Goal: Transaction & Acquisition: Obtain resource

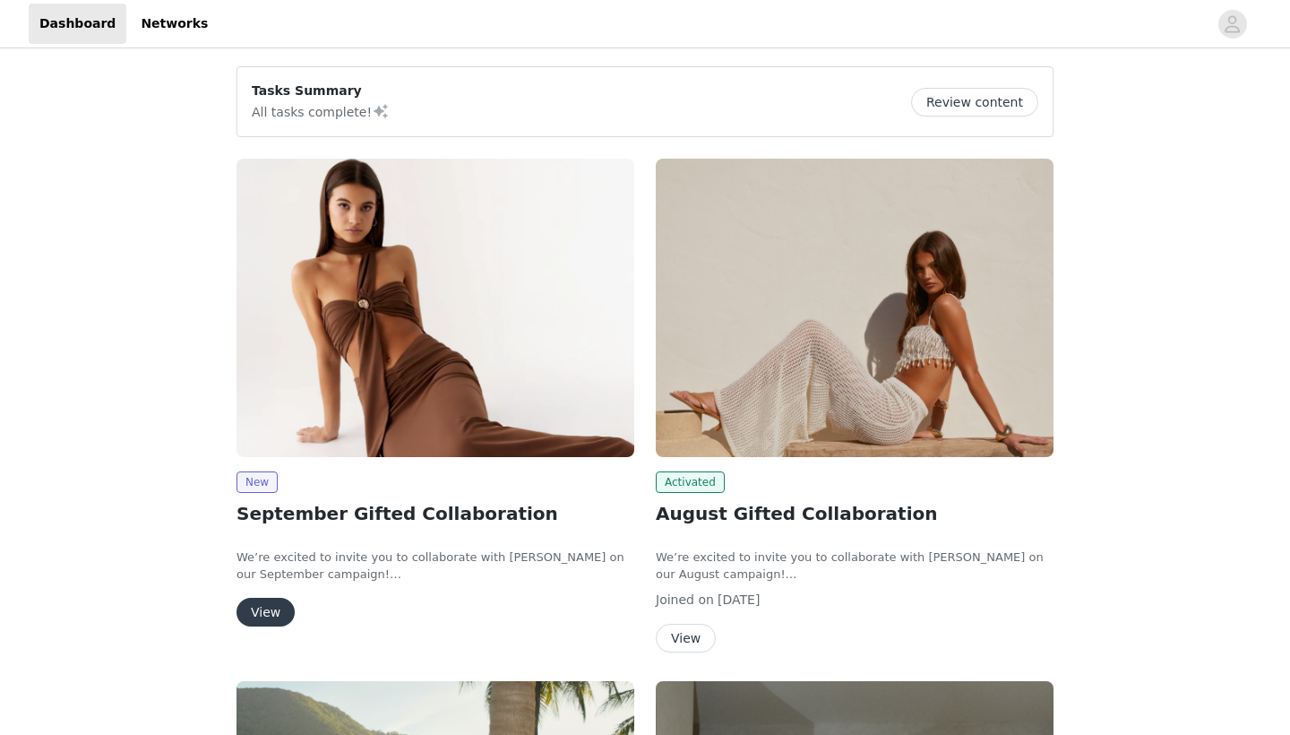
click at [425, 411] on img at bounding box center [436, 308] width 398 height 298
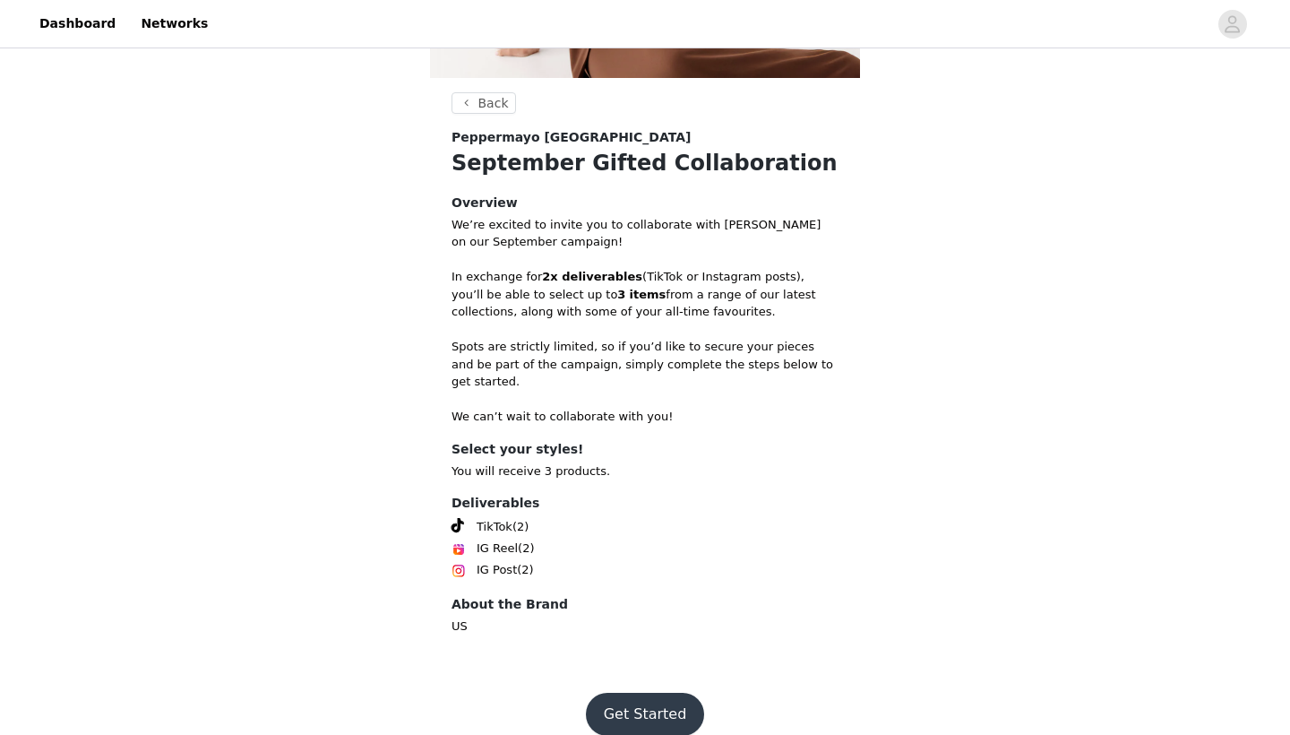
scroll to position [307, 0]
click at [636, 693] on button "Get Started" at bounding box center [645, 714] width 119 height 43
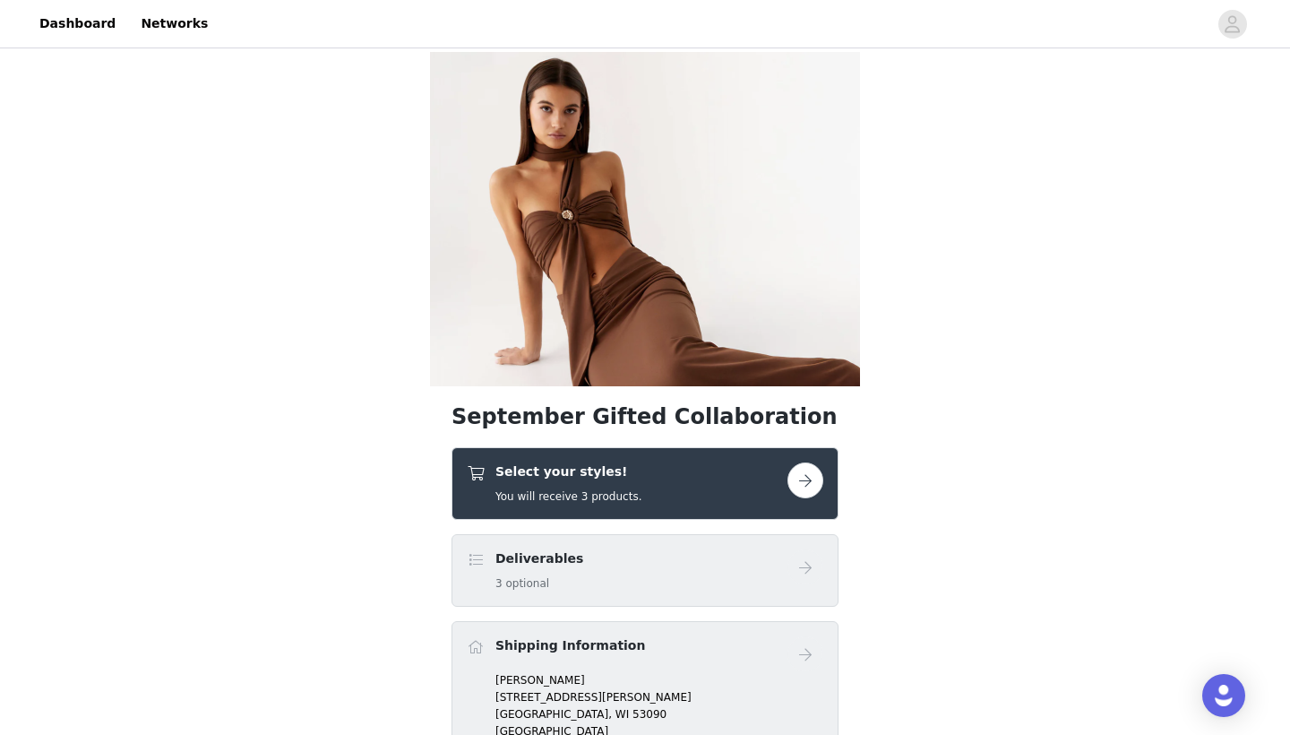
click at [780, 486] on div "Select your styles! You will receive 3 products." at bounding box center [627, 483] width 321 height 42
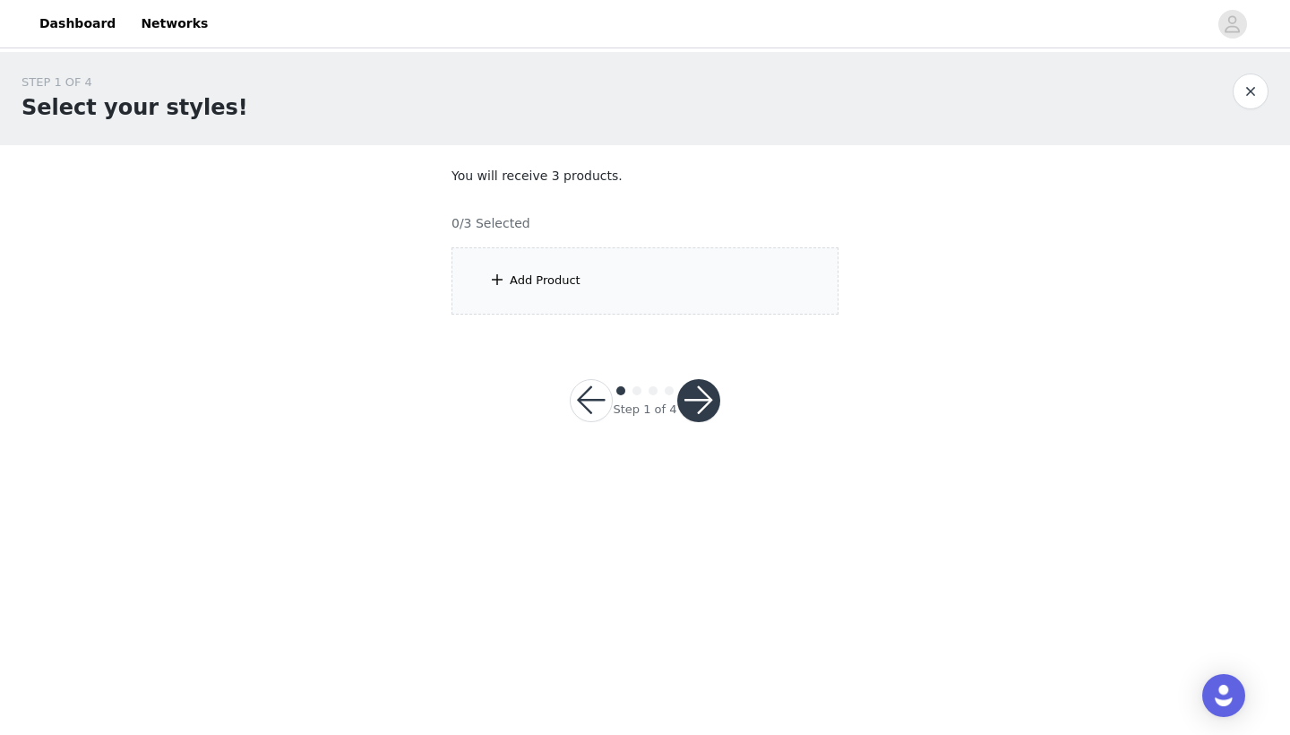
click at [575, 280] on div "Add Product" at bounding box center [545, 280] width 71 height 18
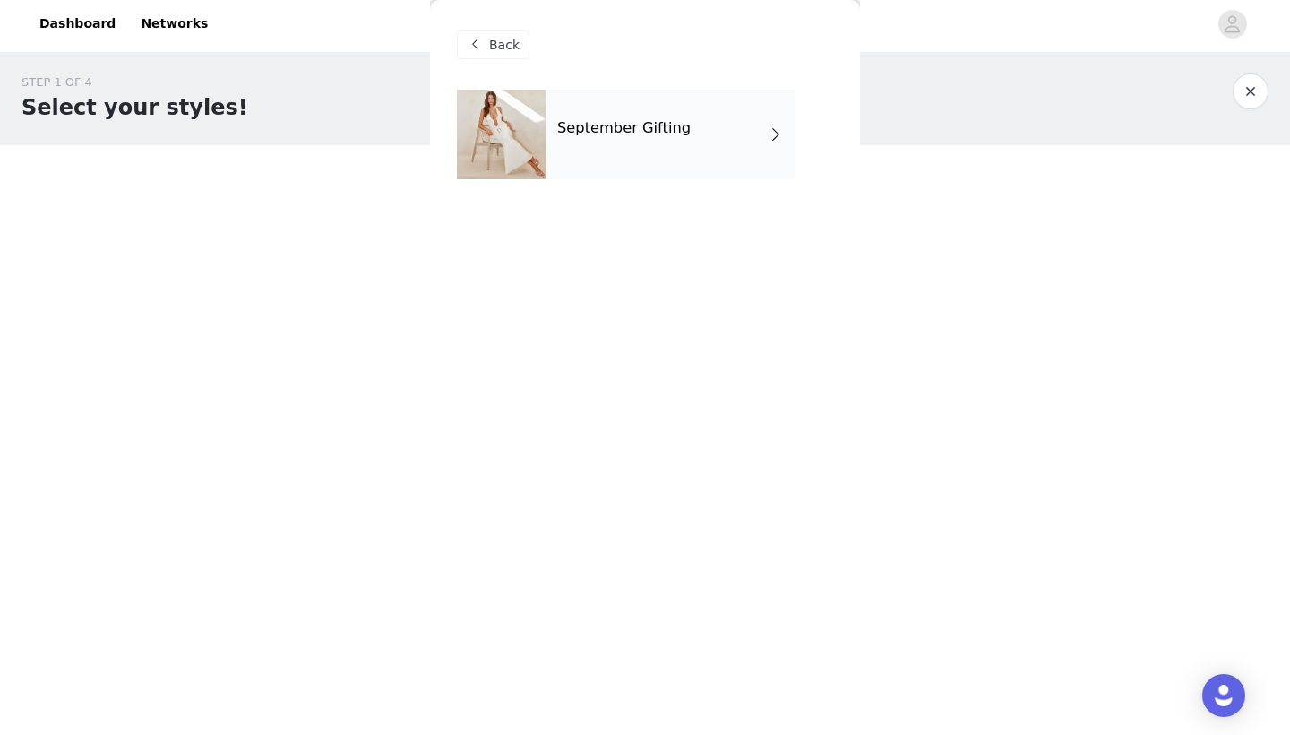
click at [628, 126] on h4 "September Gifting" at bounding box center [623, 128] width 133 height 16
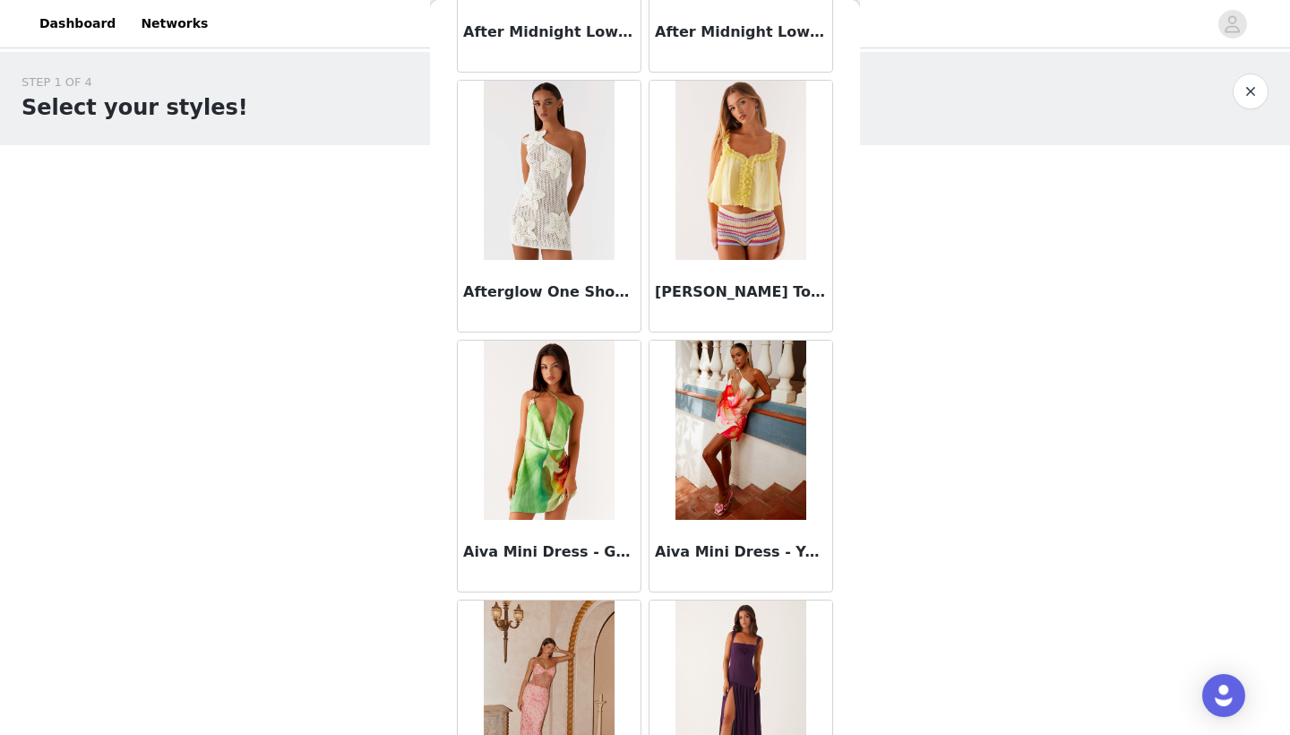
scroll to position [1162, 0]
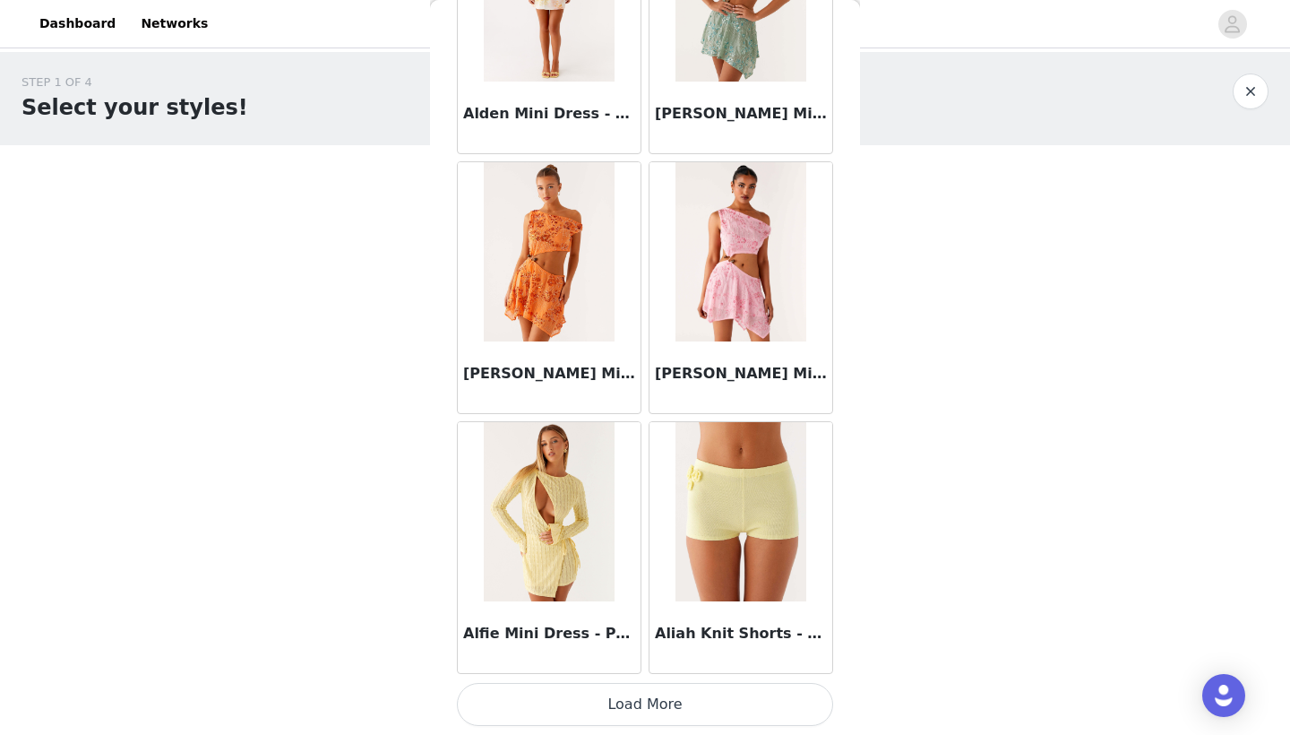
click at [615, 713] on button "Load More" at bounding box center [645, 704] width 376 height 43
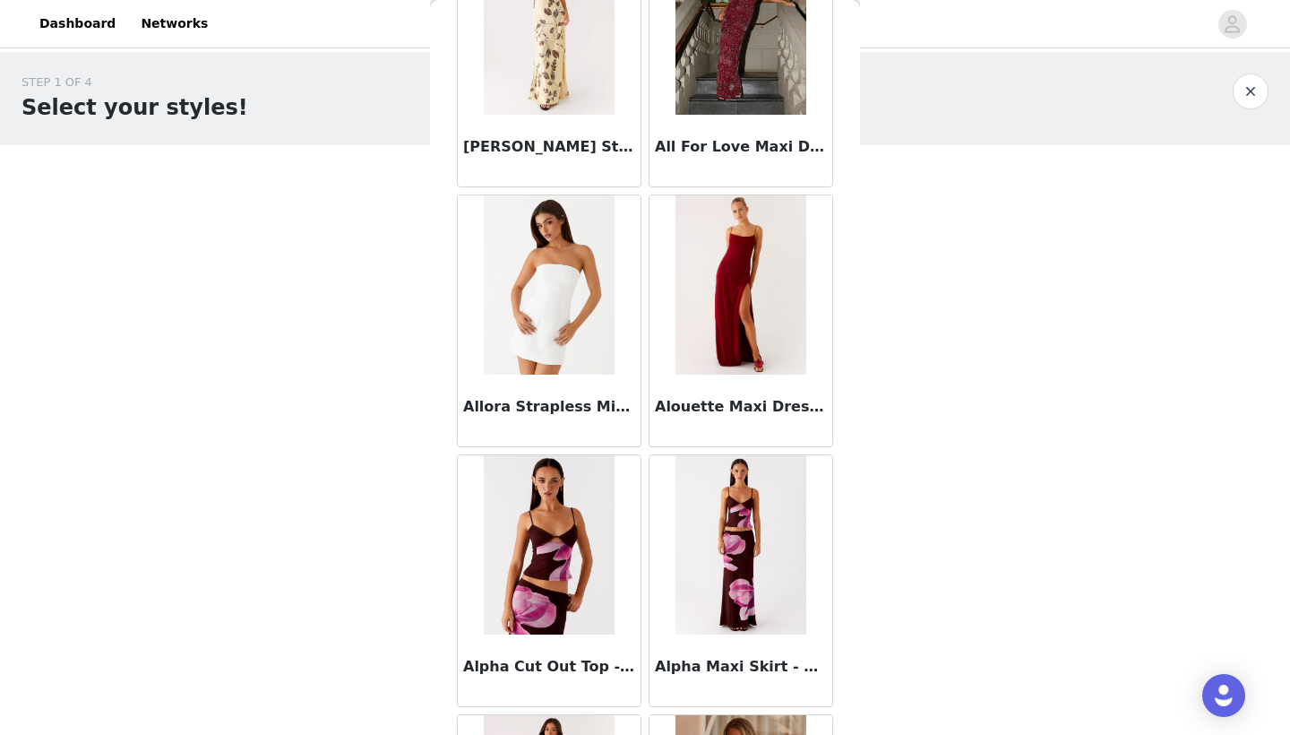
scroll to position [3876, 0]
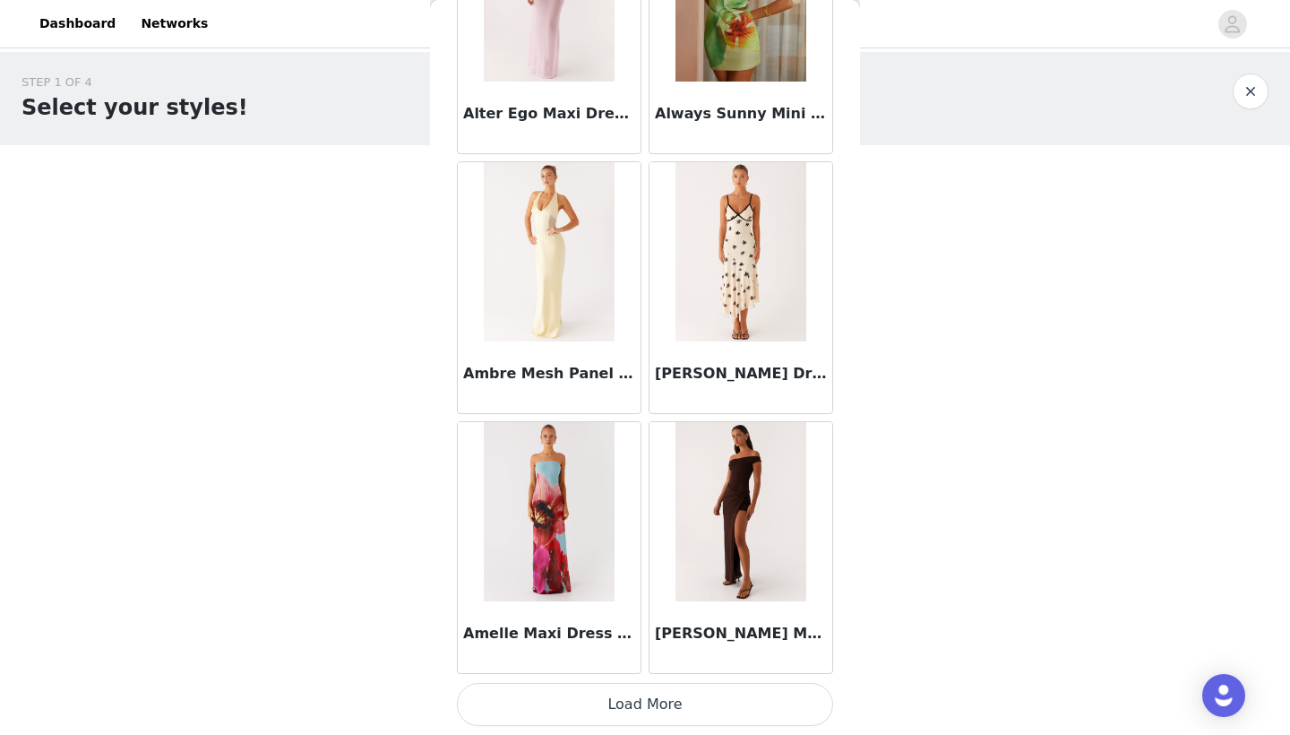
click at [642, 699] on button "Load More" at bounding box center [645, 704] width 376 height 43
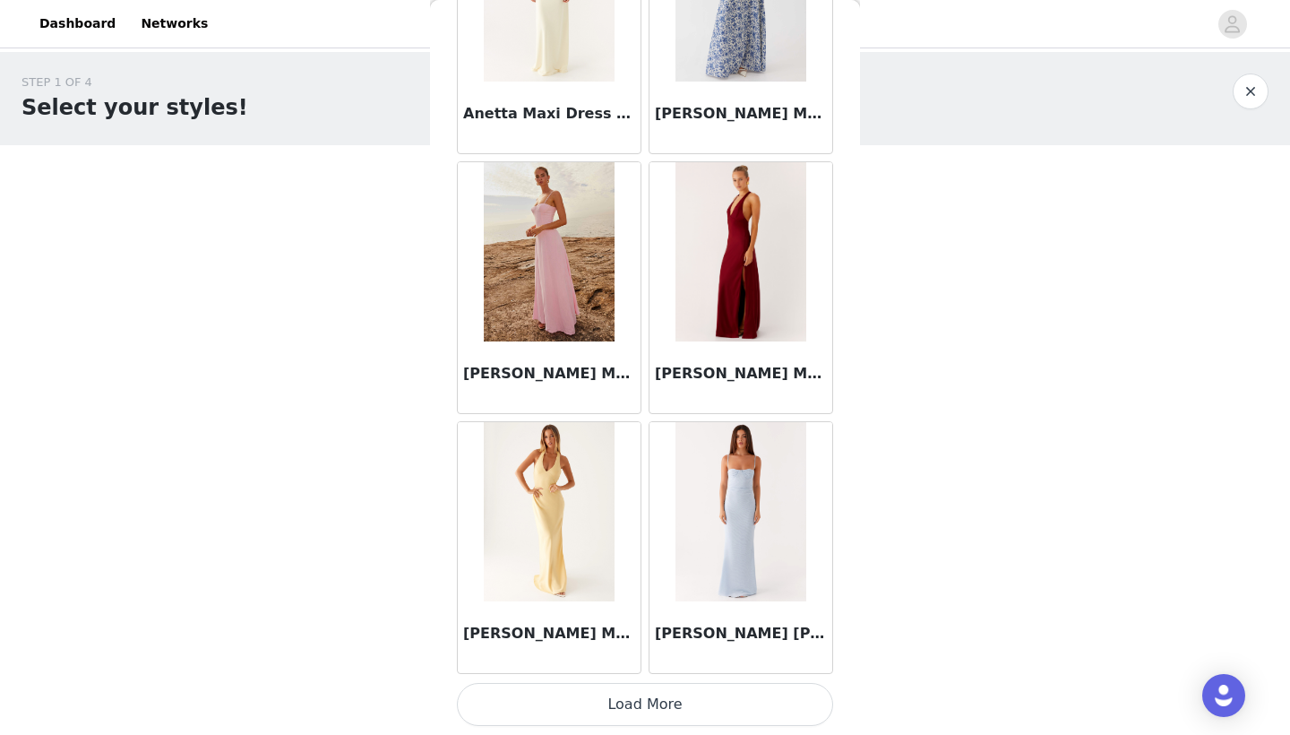
scroll to position [7203, 0]
click at [641, 705] on button "Load More" at bounding box center [645, 704] width 376 height 43
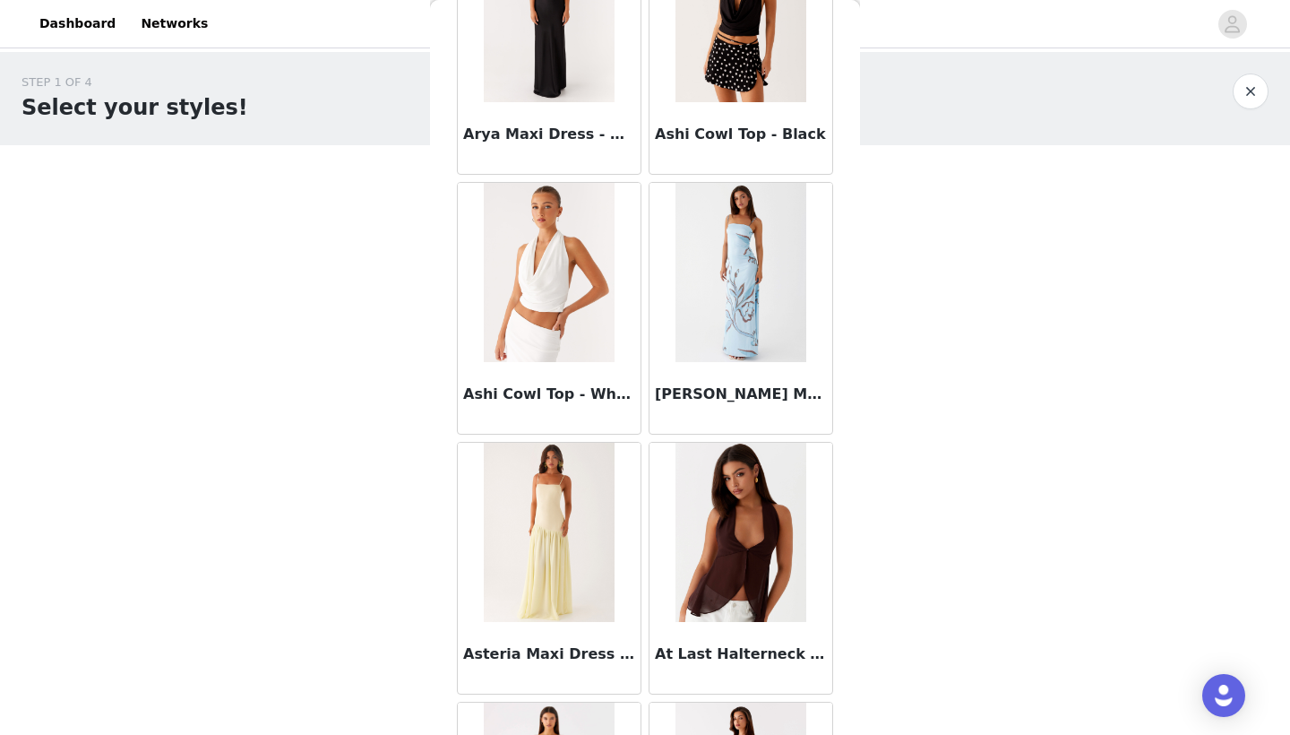
scroll to position [8739, 0]
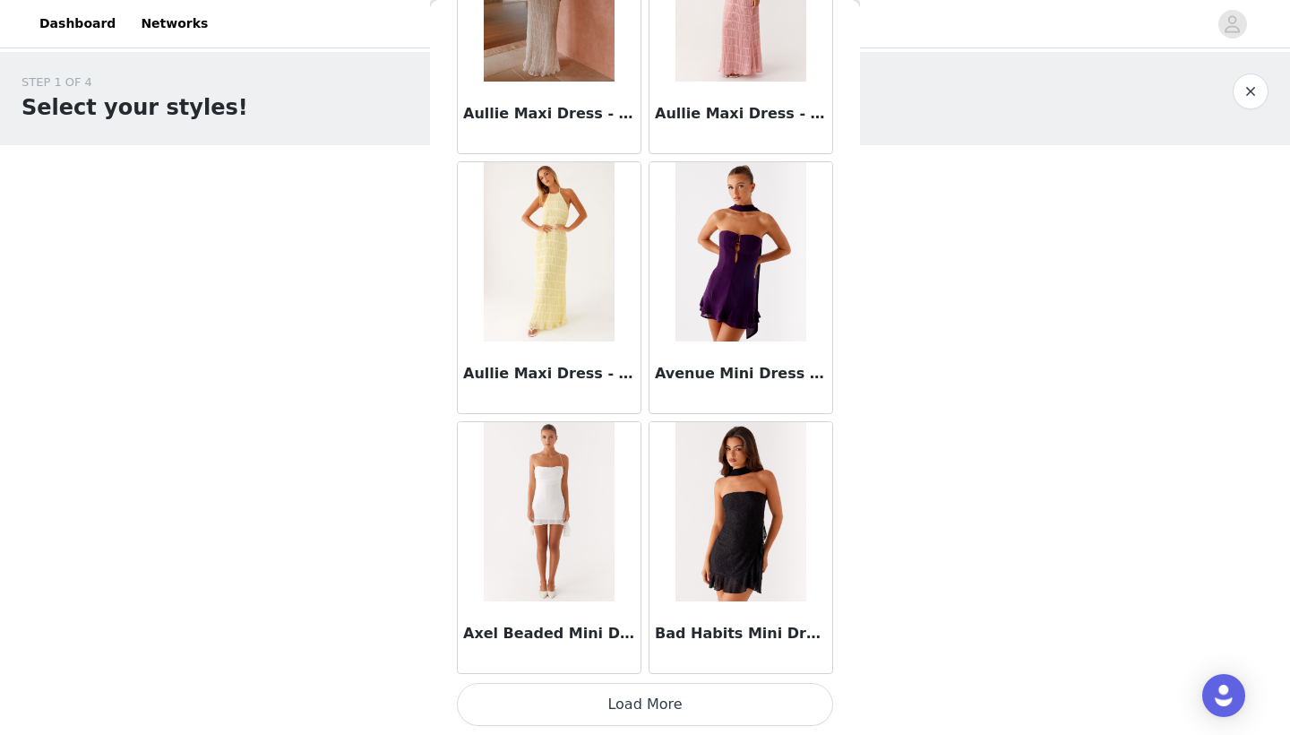
click at [632, 719] on button "Load More" at bounding box center [645, 704] width 376 height 43
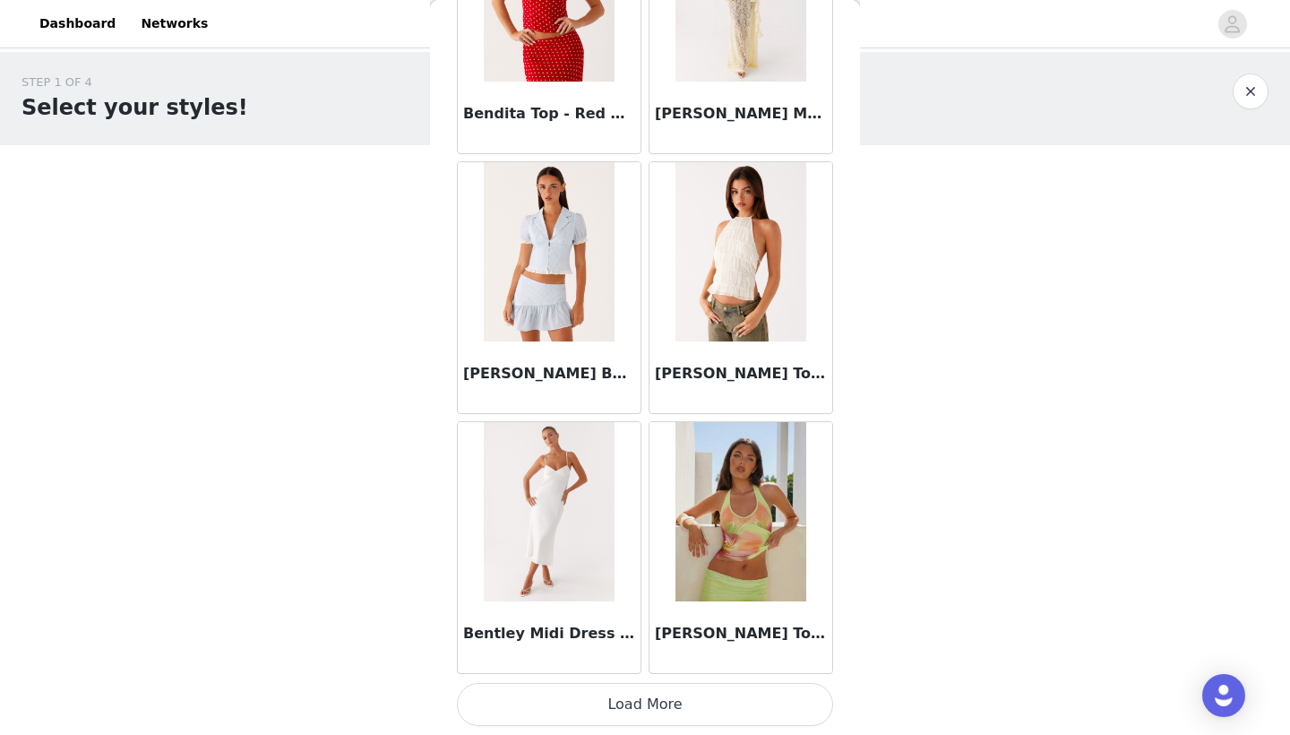
scroll to position [0, 0]
click at [641, 703] on button "Load More" at bounding box center [645, 704] width 376 height 43
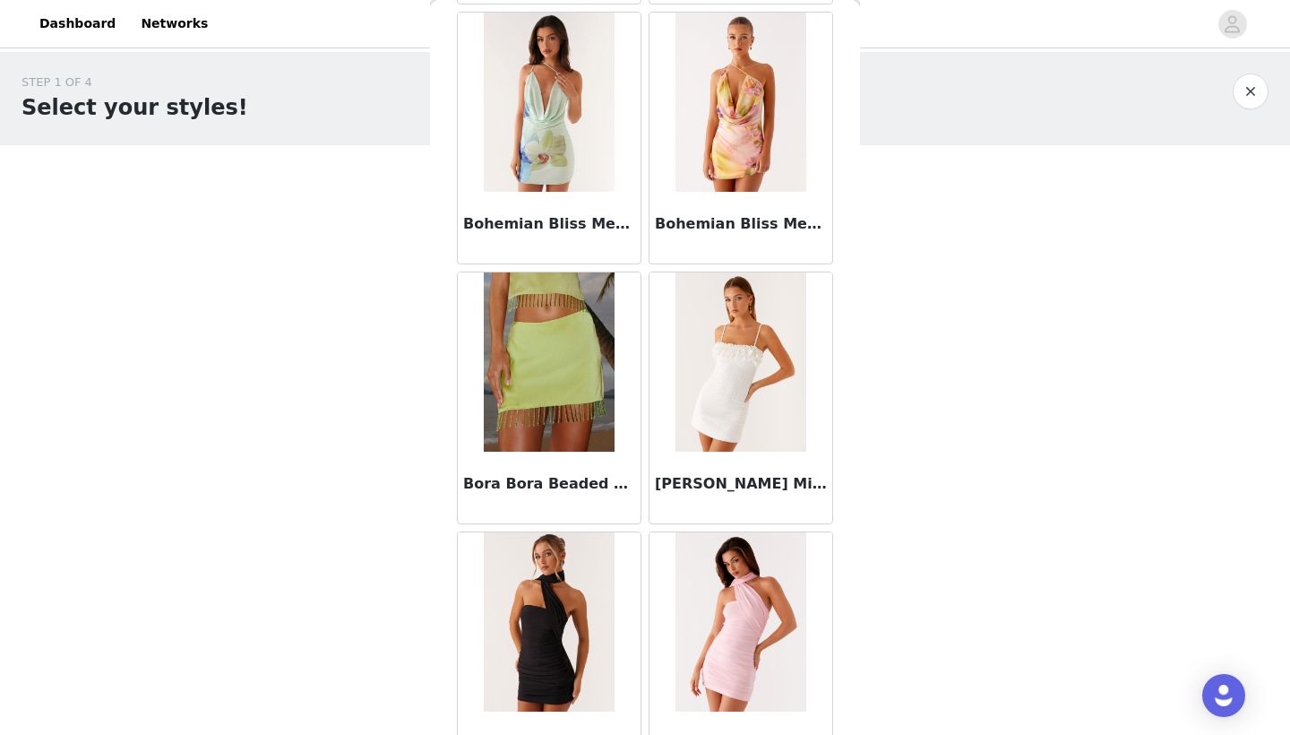
scroll to position [14368, 0]
click at [908, 379] on div "STEP 1 OF 4 Select your styles! You will receive 3 products. 0/3 Selected Add P…" at bounding box center [645, 258] width 1290 height 413
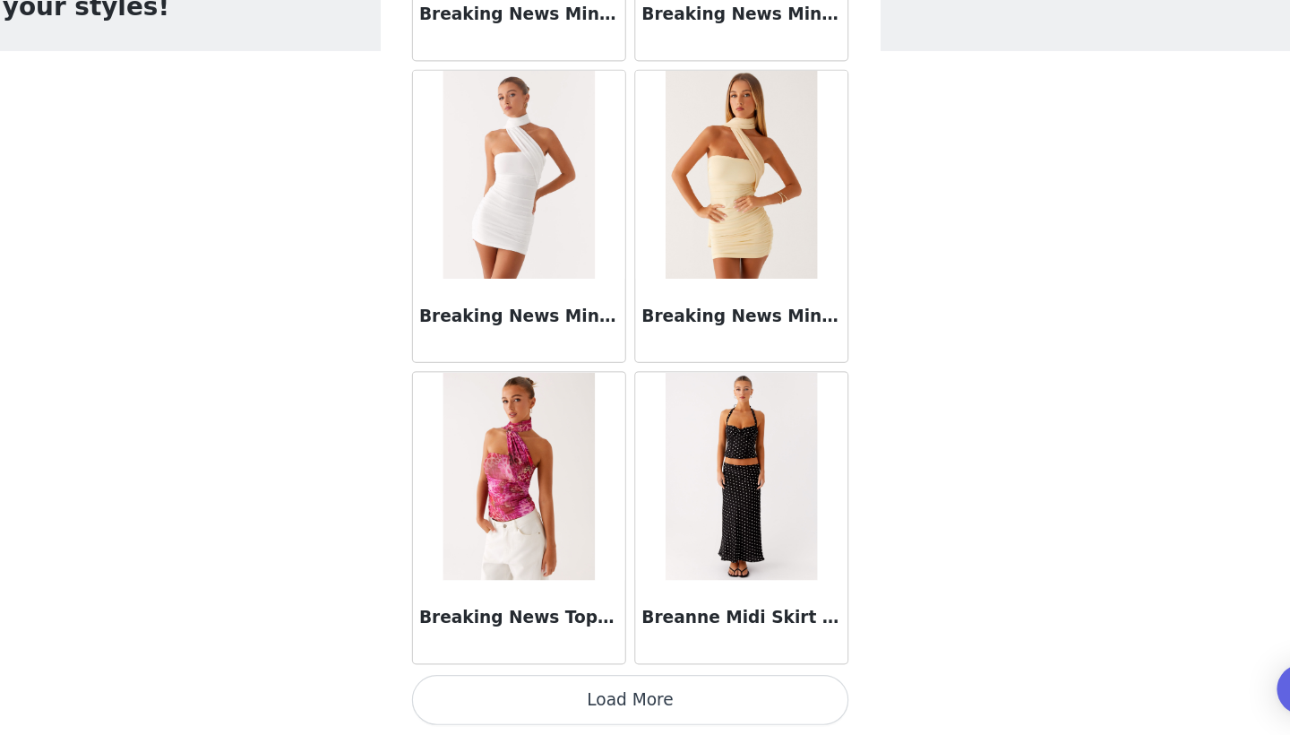
scroll to position [0, 0]
click at [529, 683] on button "Load More" at bounding box center [645, 704] width 376 height 43
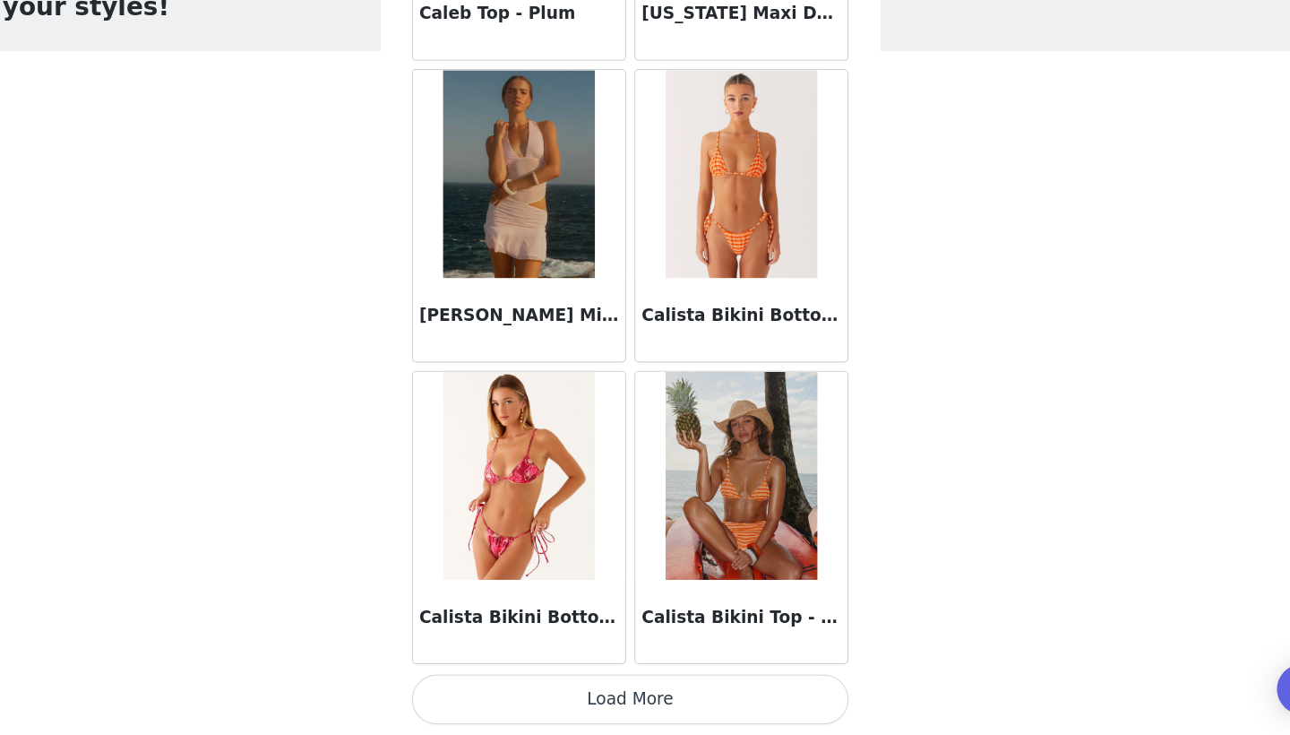
scroll to position [1, 0]
click at [537, 683] on button "Load More" at bounding box center [645, 704] width 376 height 43
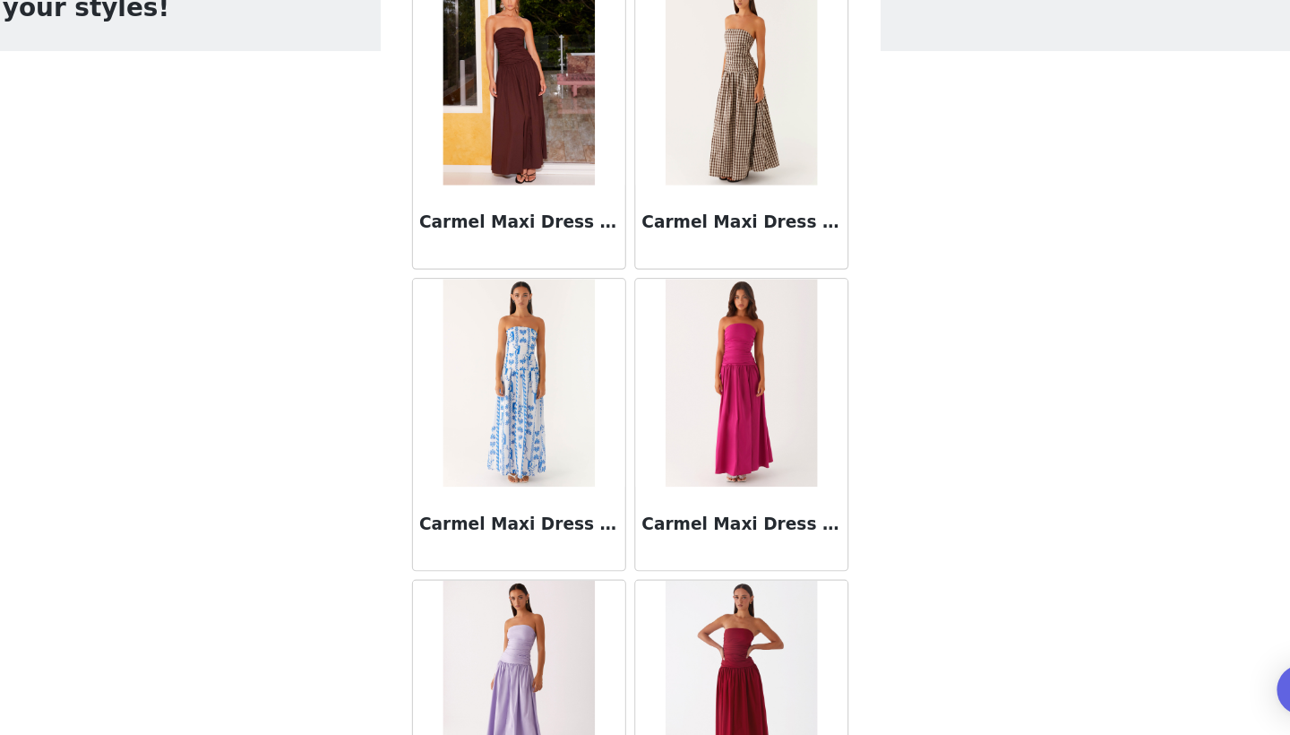
scroll to position [19823, 0]
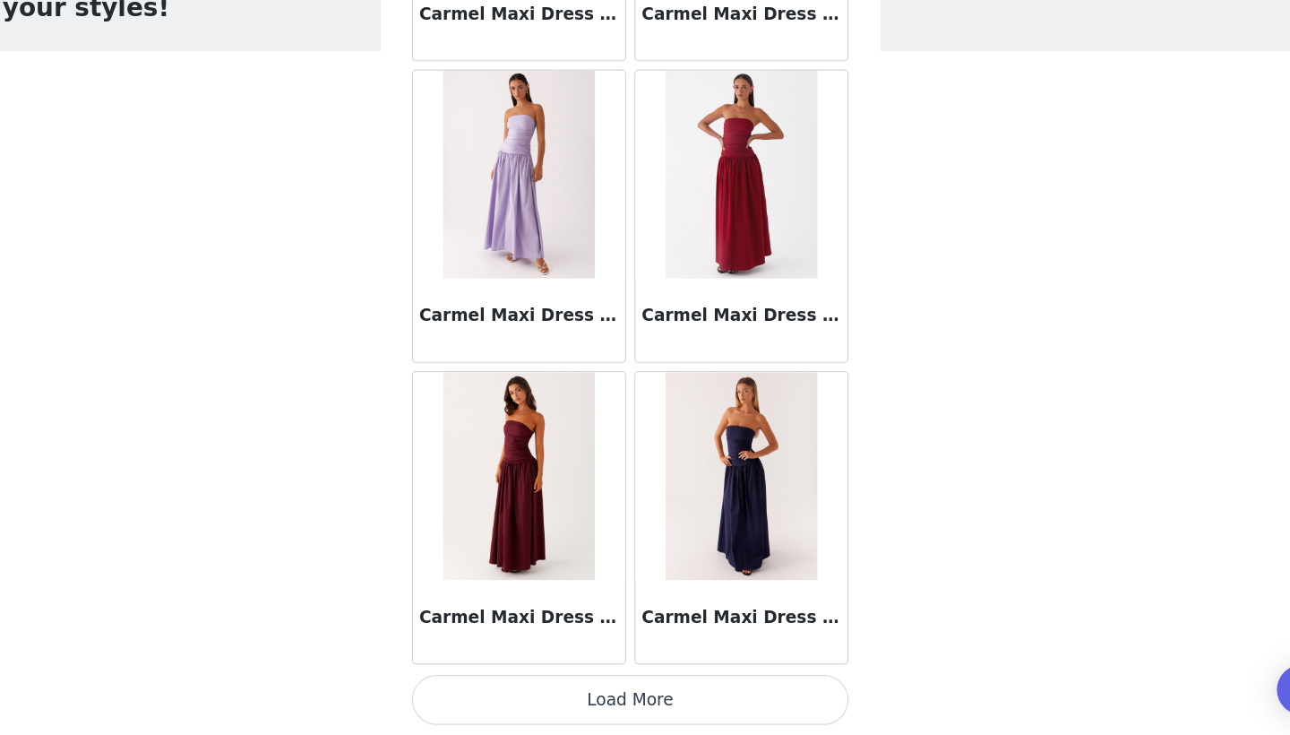
click at [537, 683] on button "Load More" at bounding box center [645, 704] width 376 height 43
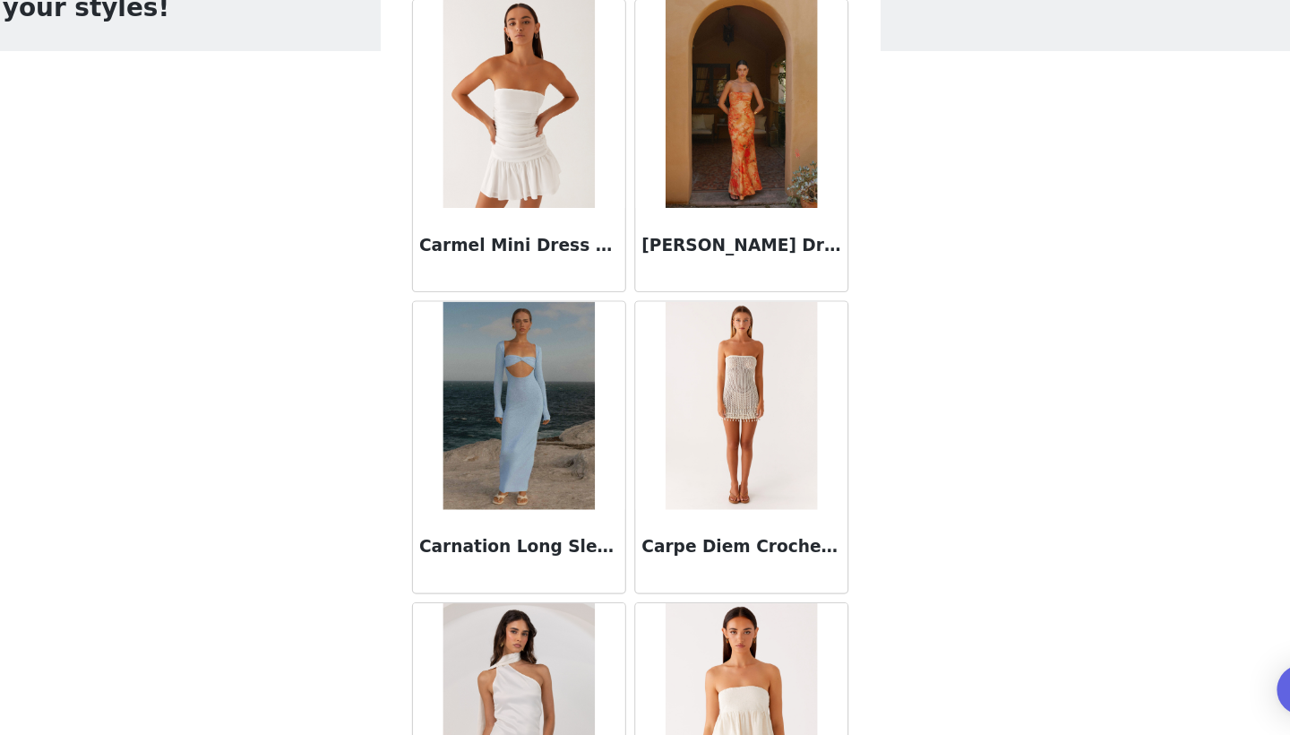
scroll to position [22001, 0]
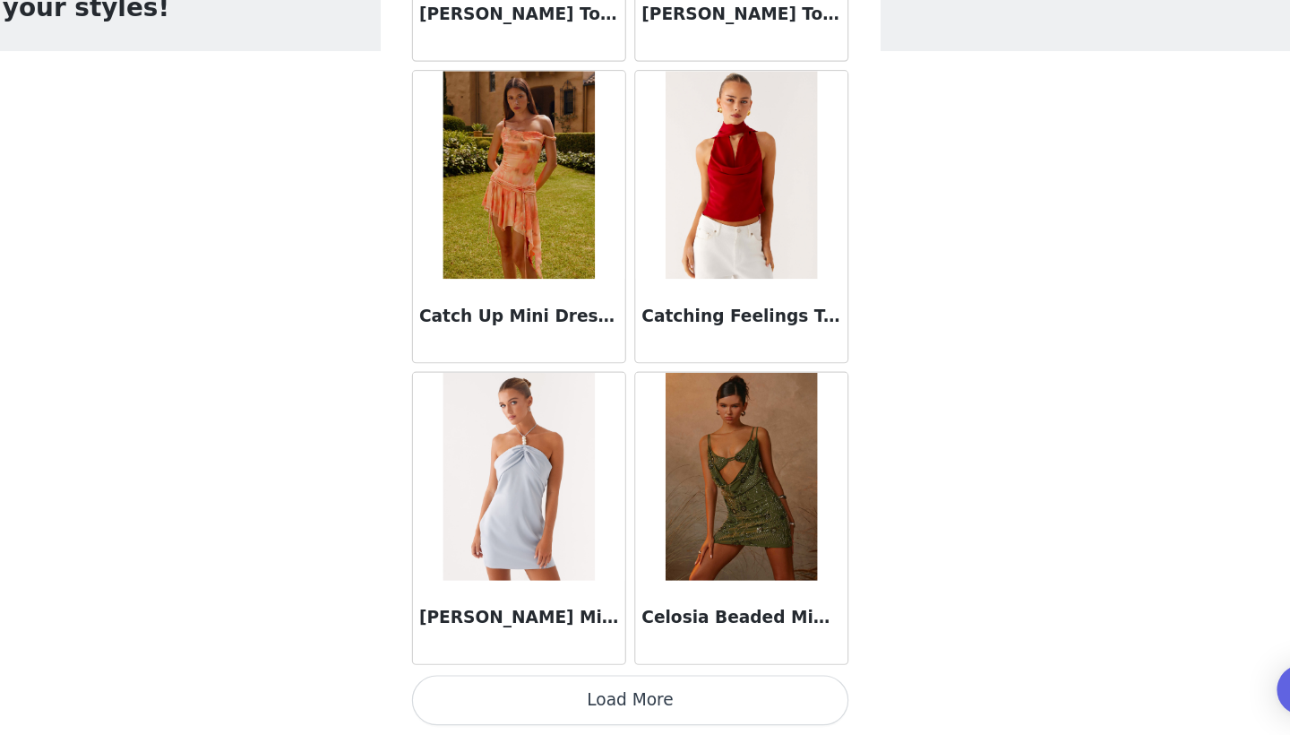
click at [538, 683] on button "Load More" at bounding box center [645, 704] width 376 height 43
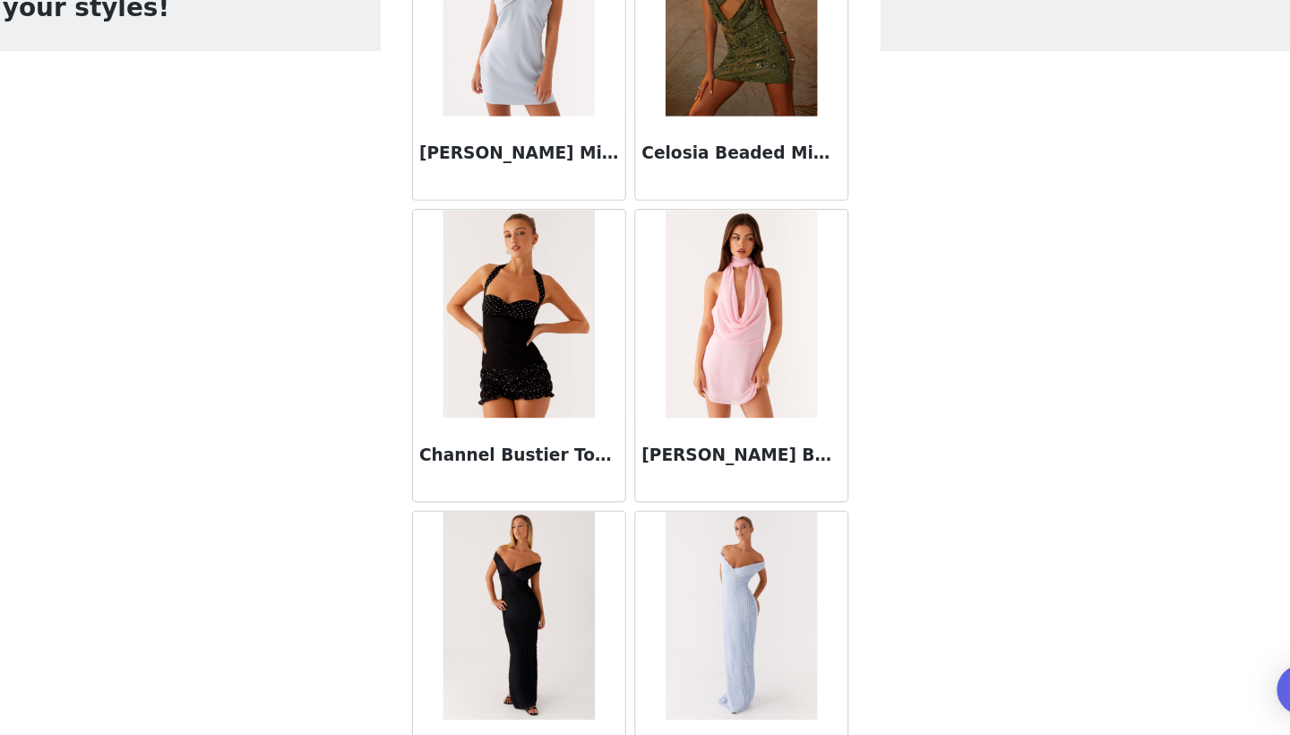
scroll to position [23192, 0]
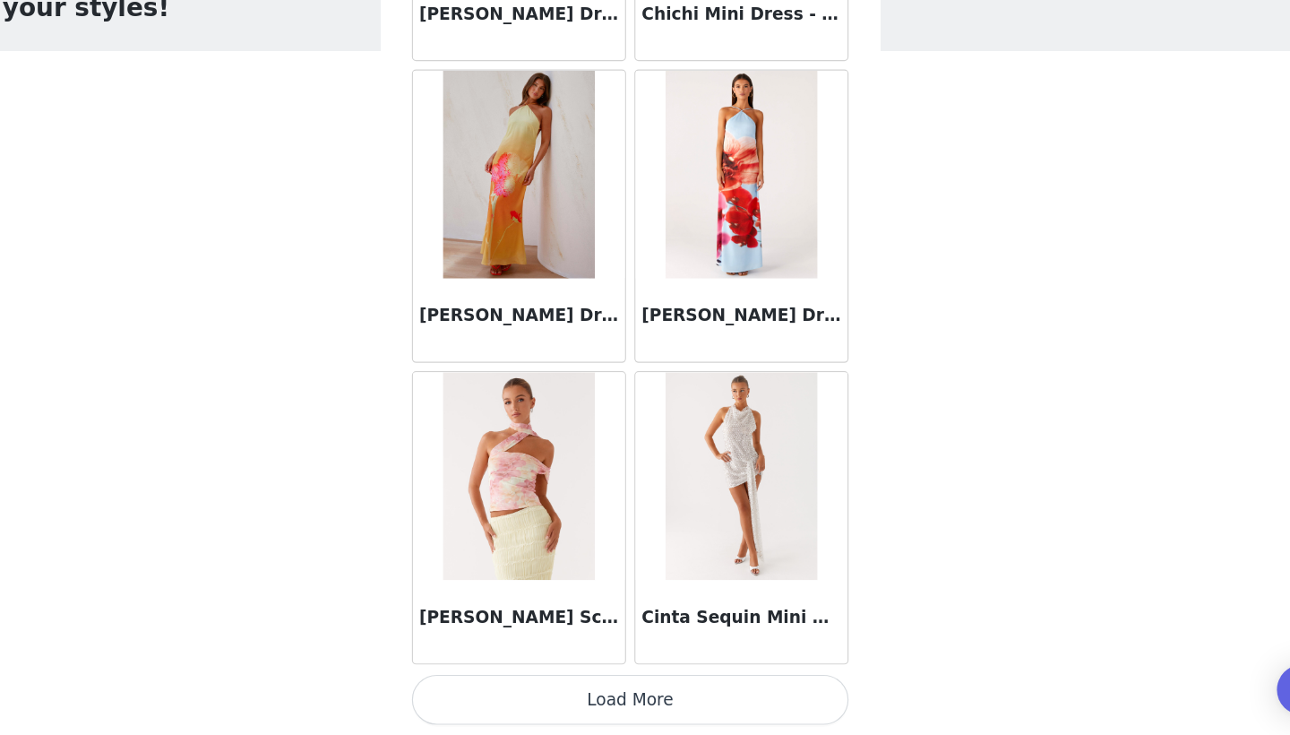
click at [537, 683] on button "Load More" at bounding box center [645, 704] width 376 height 43
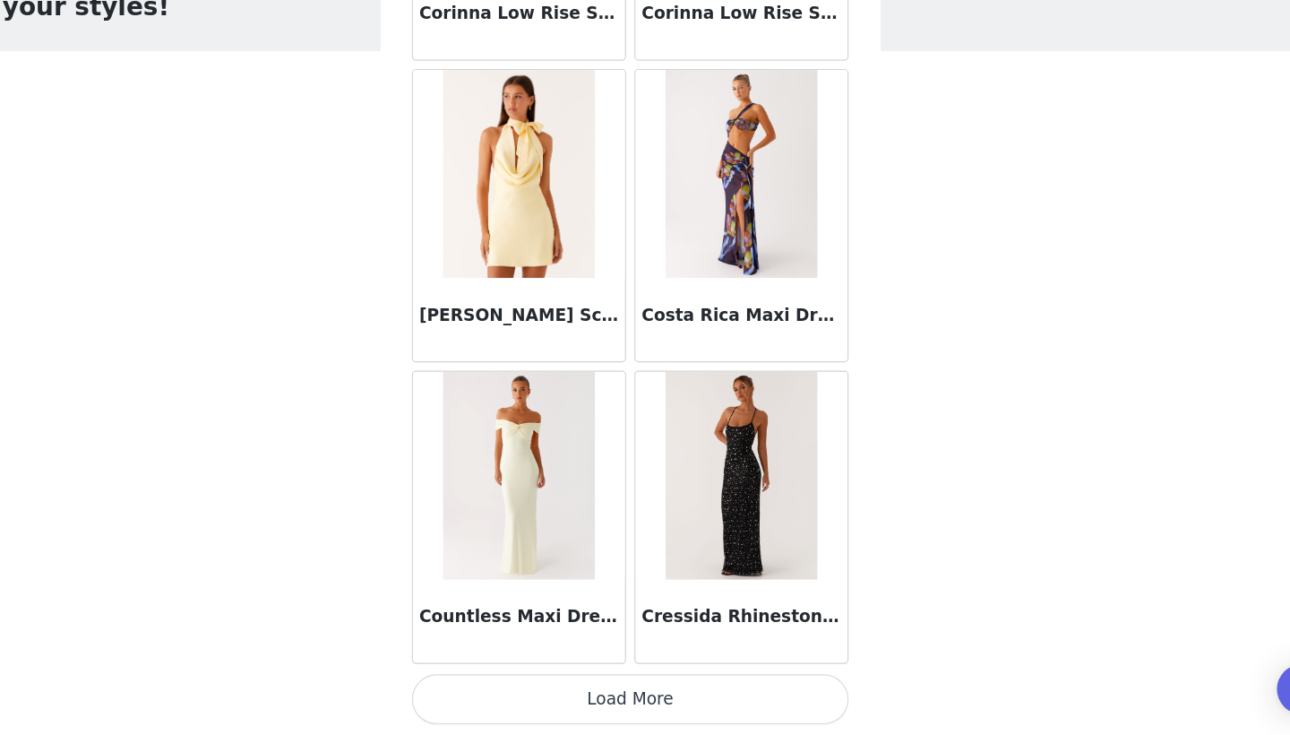
scroll to position [0, 0]
click at [538, 683] on button "Load More" at bounding box center [645, 704] width 376 height 43
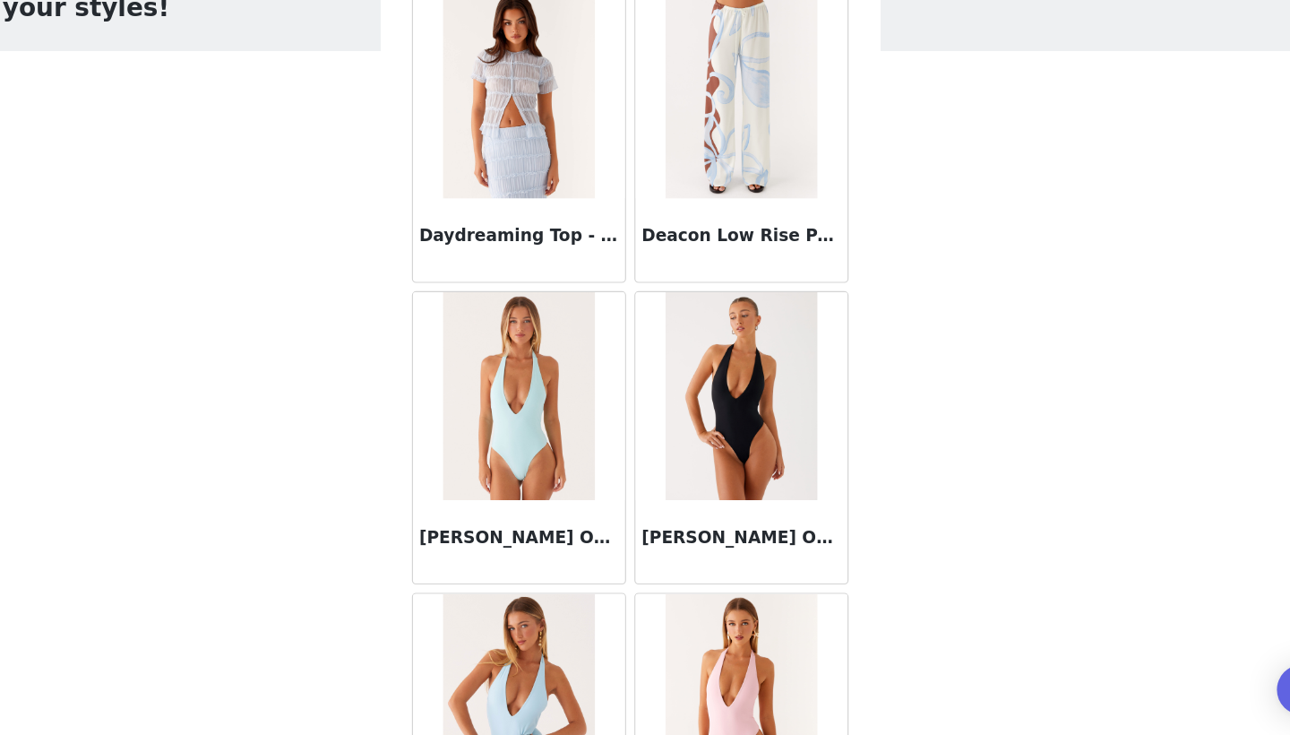
scroll to position [30498, 0]
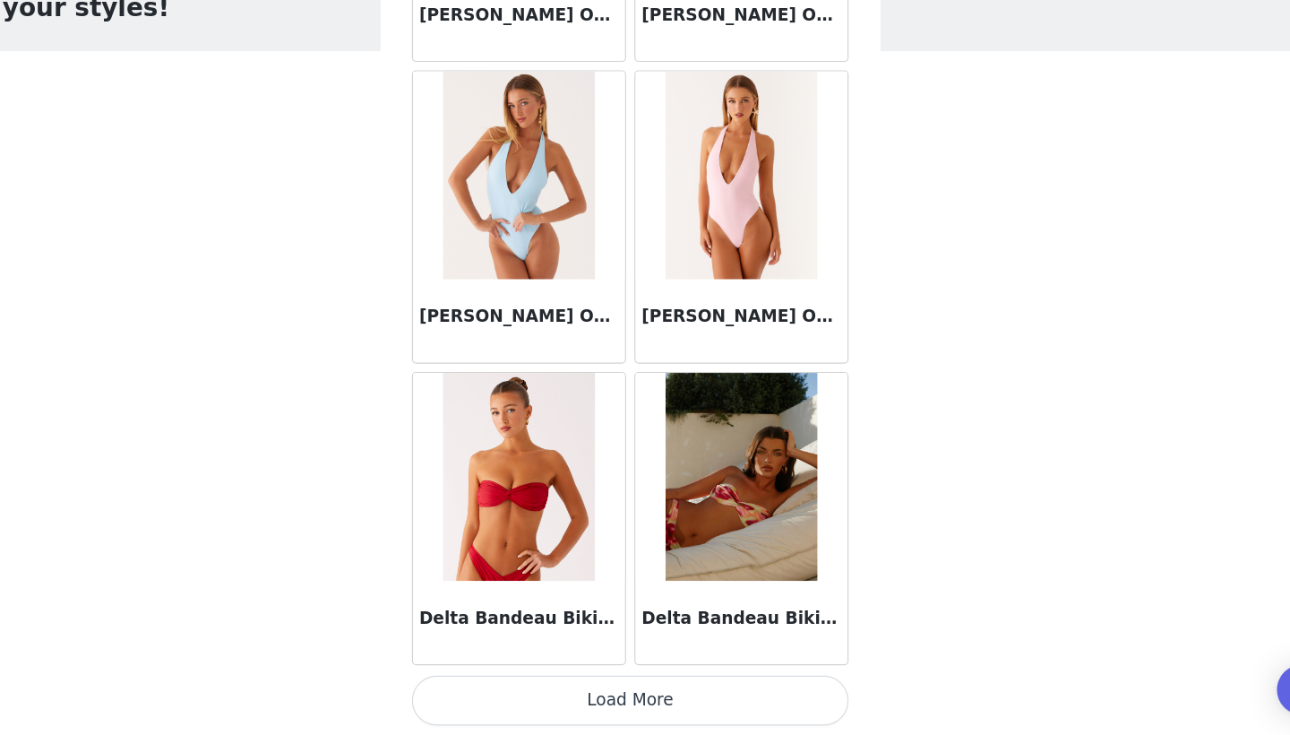
click at [536, 683] on button "Load More" at bounding box center [645, 704] width 376 height 43
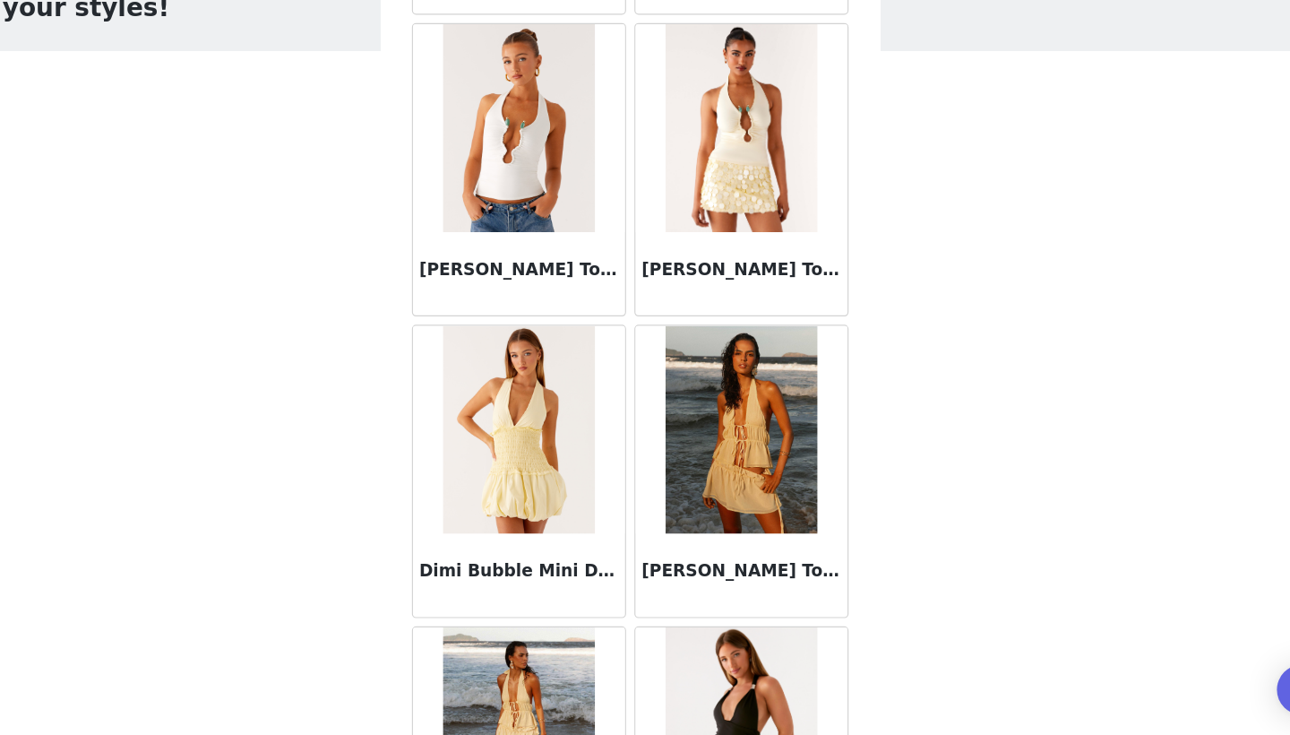
scroll to position [32826, 0]
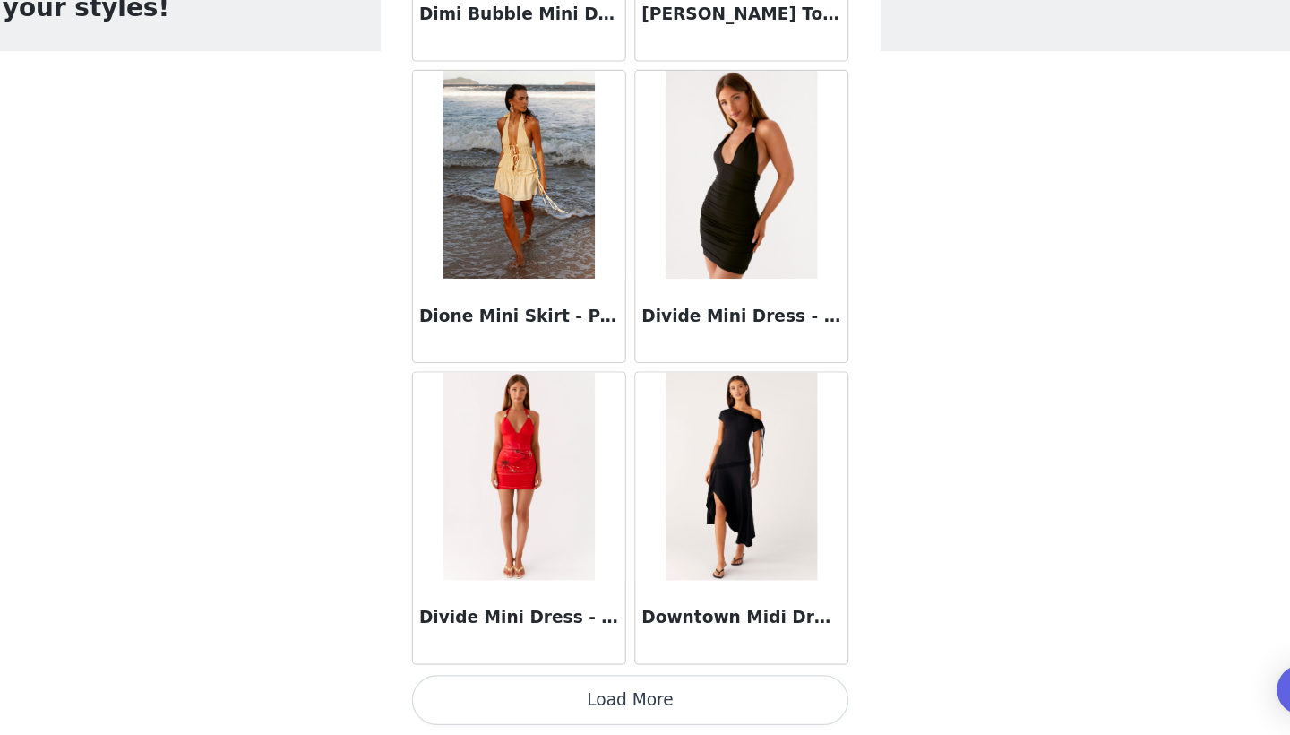
click at [546, 683] on button "Load More" at bounding box center [645, 704] width 376 height 43
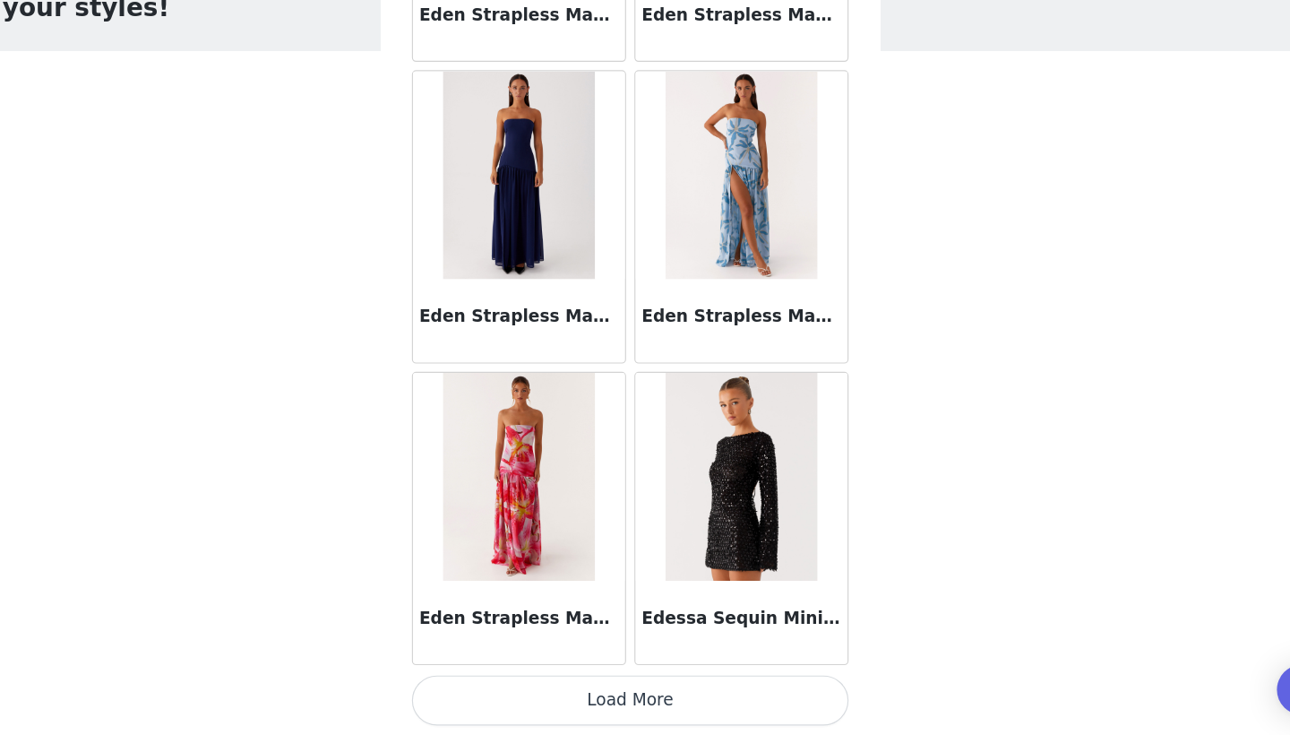
click at [543, 683] on button "Load More" at bounding box center [645, 704] width 376 height 43
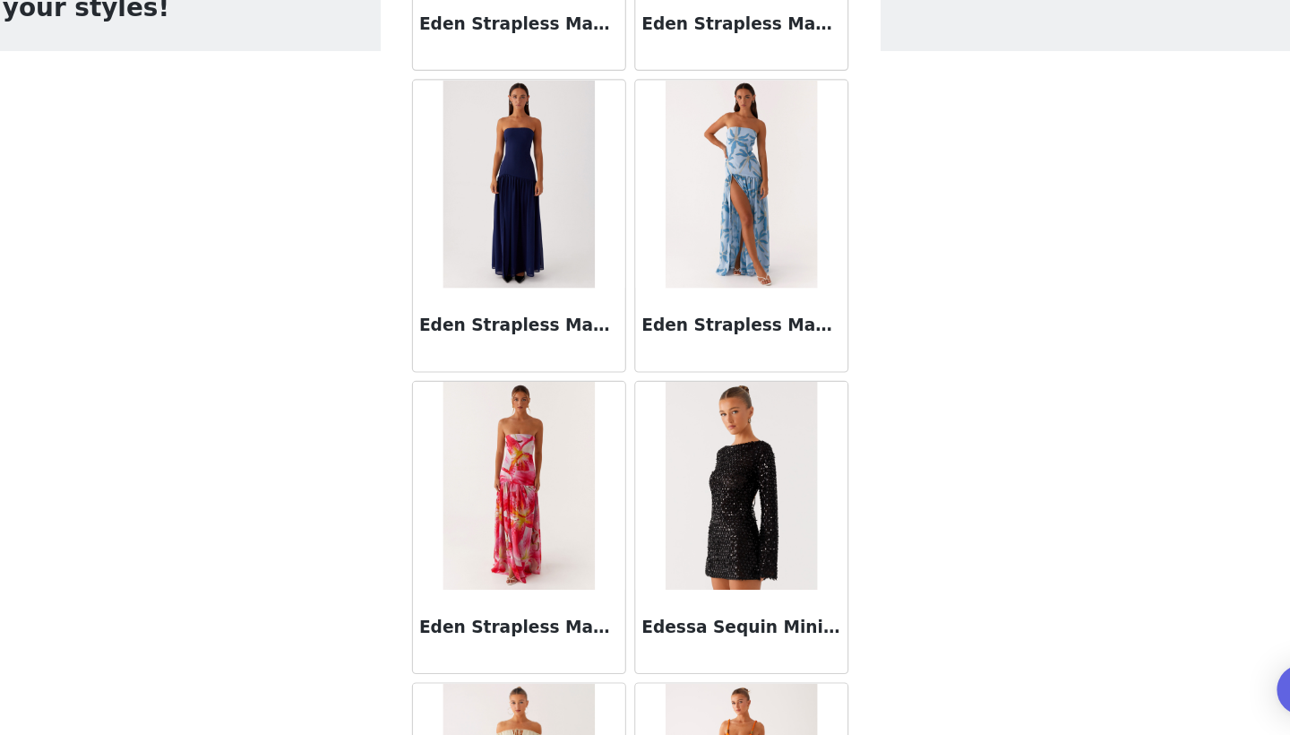
scroll to position [36250, 0]
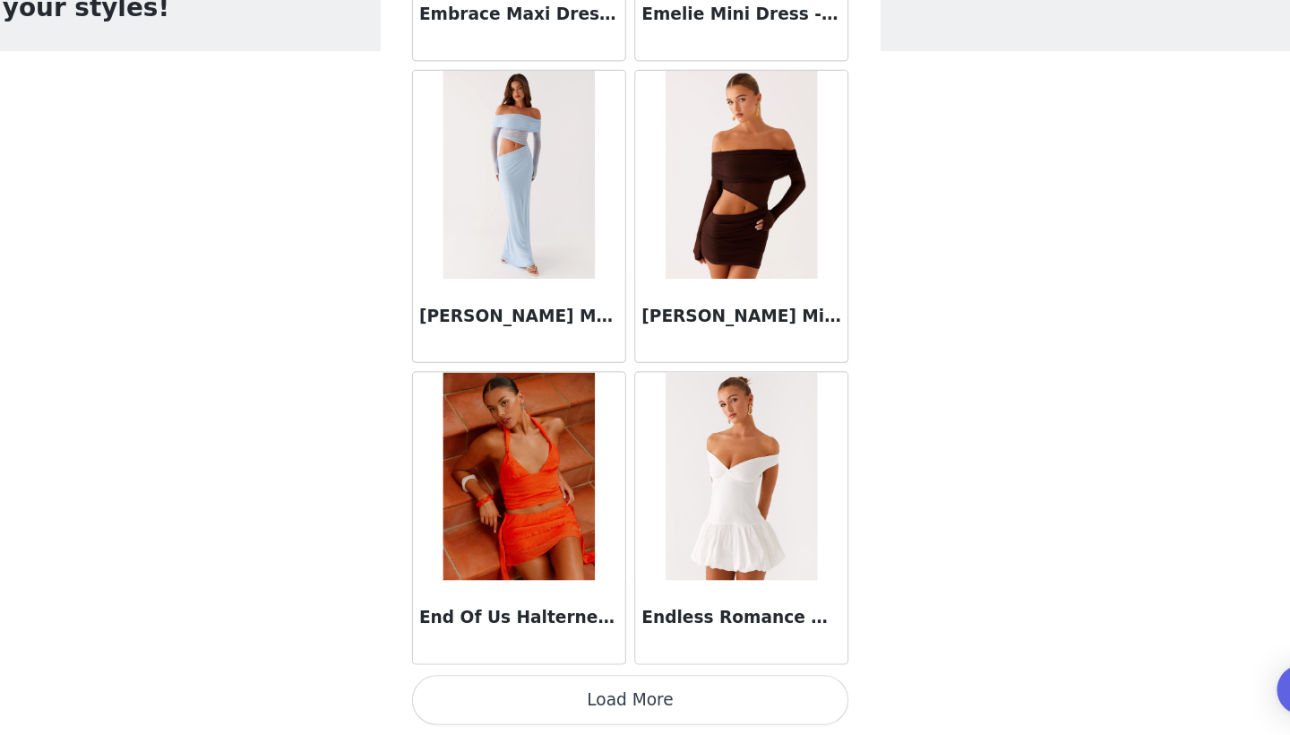
click at [536, 683] on button "Load More" at bounding box center [645, 704] width 376 height 43
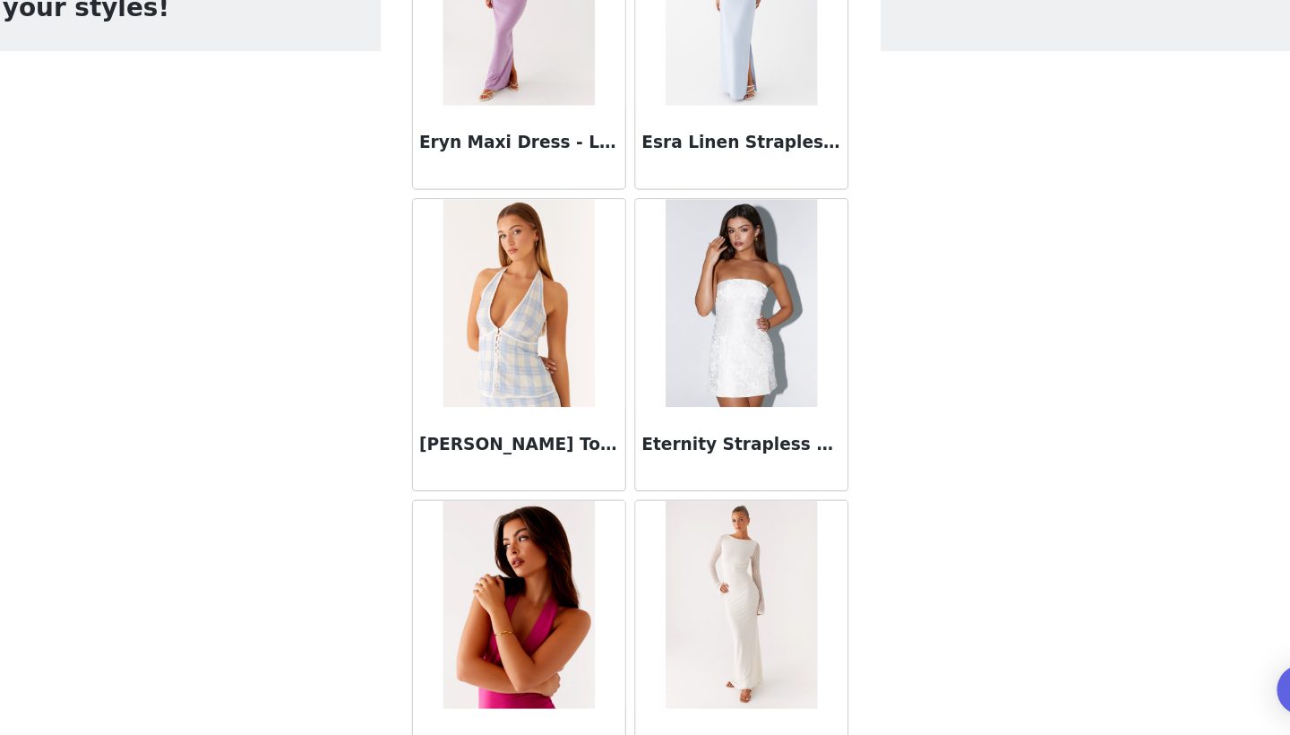
scroll to position [39780, 0]
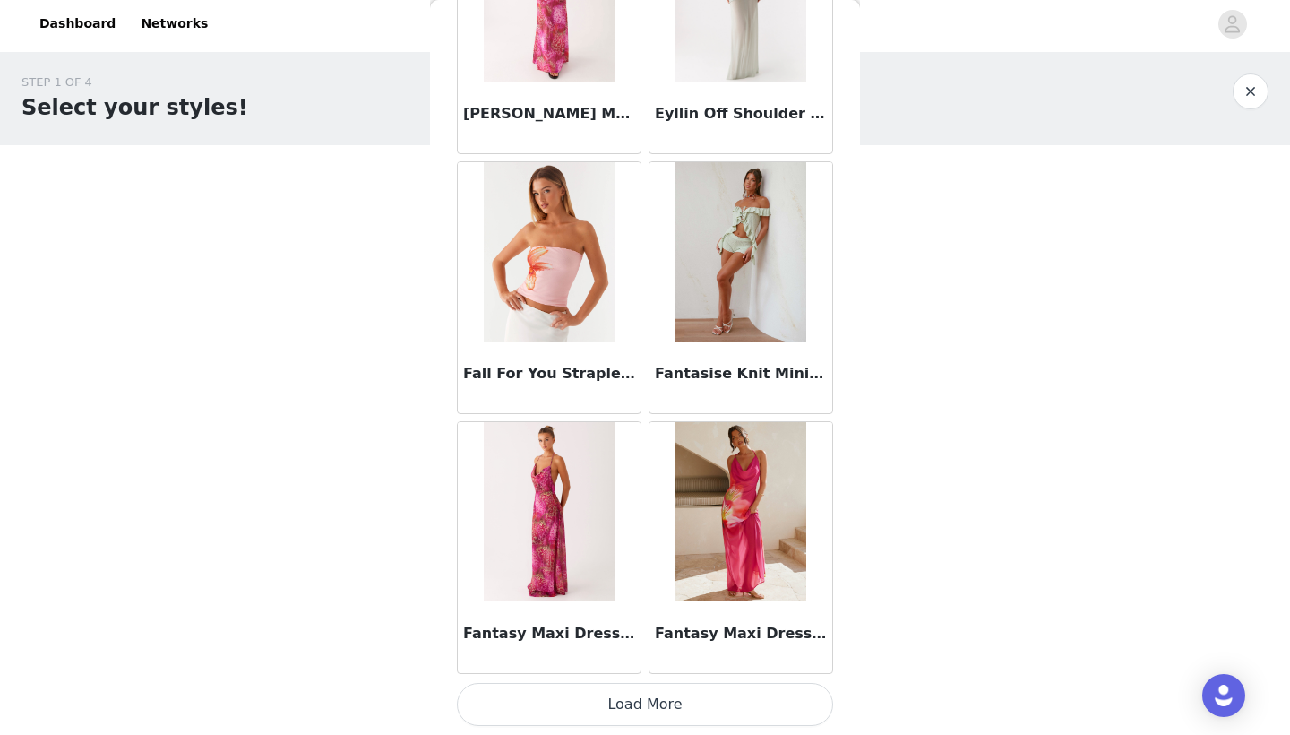
click at [637, 692] on button "Load More" at bounding box center [645, 704] width 376 height 43
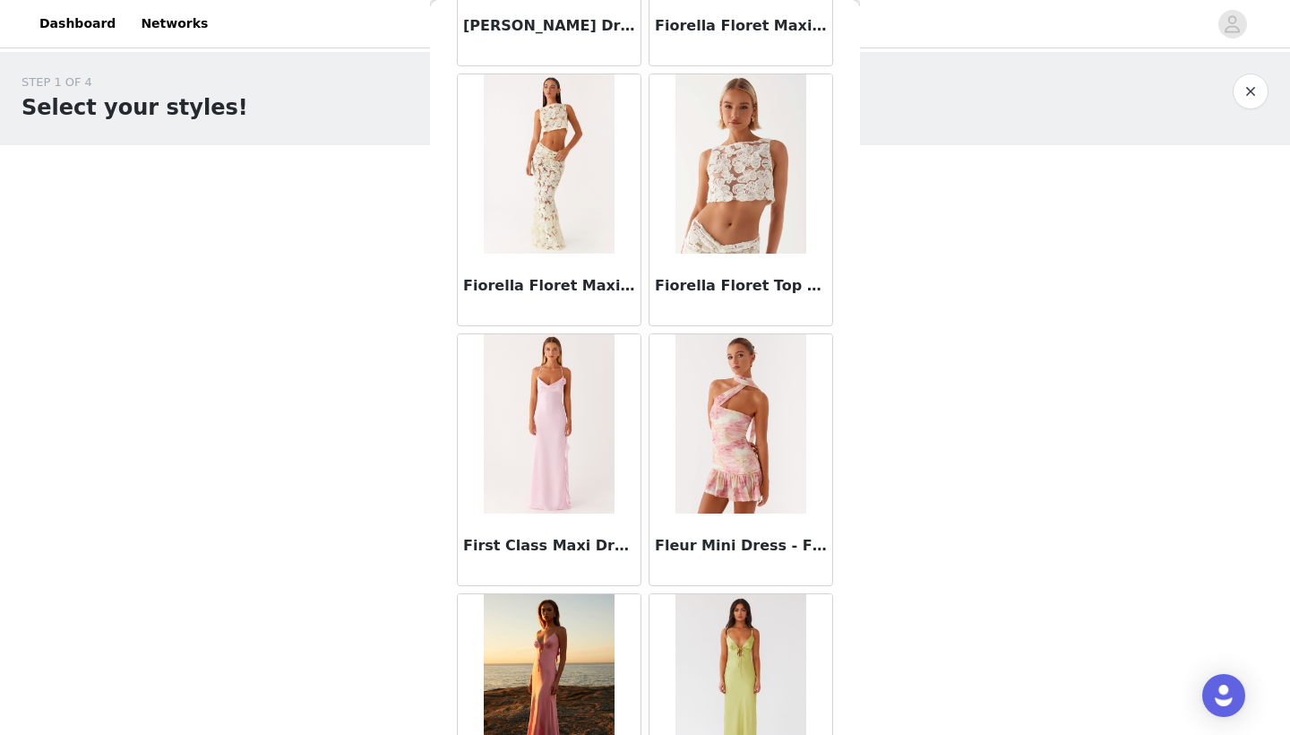
scroll to position [42501, 0]
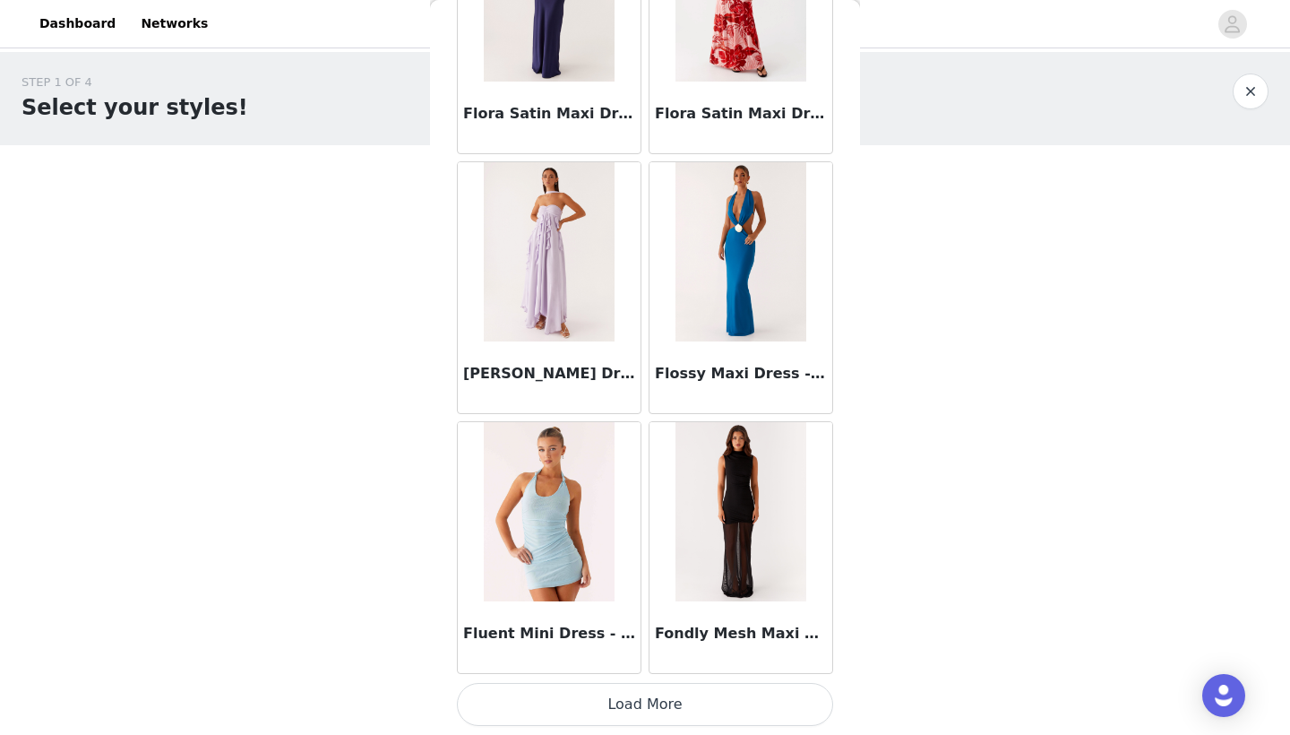
click at [641, 698] on button "Load More" at bounding box center [645, 704] width 376 height 43
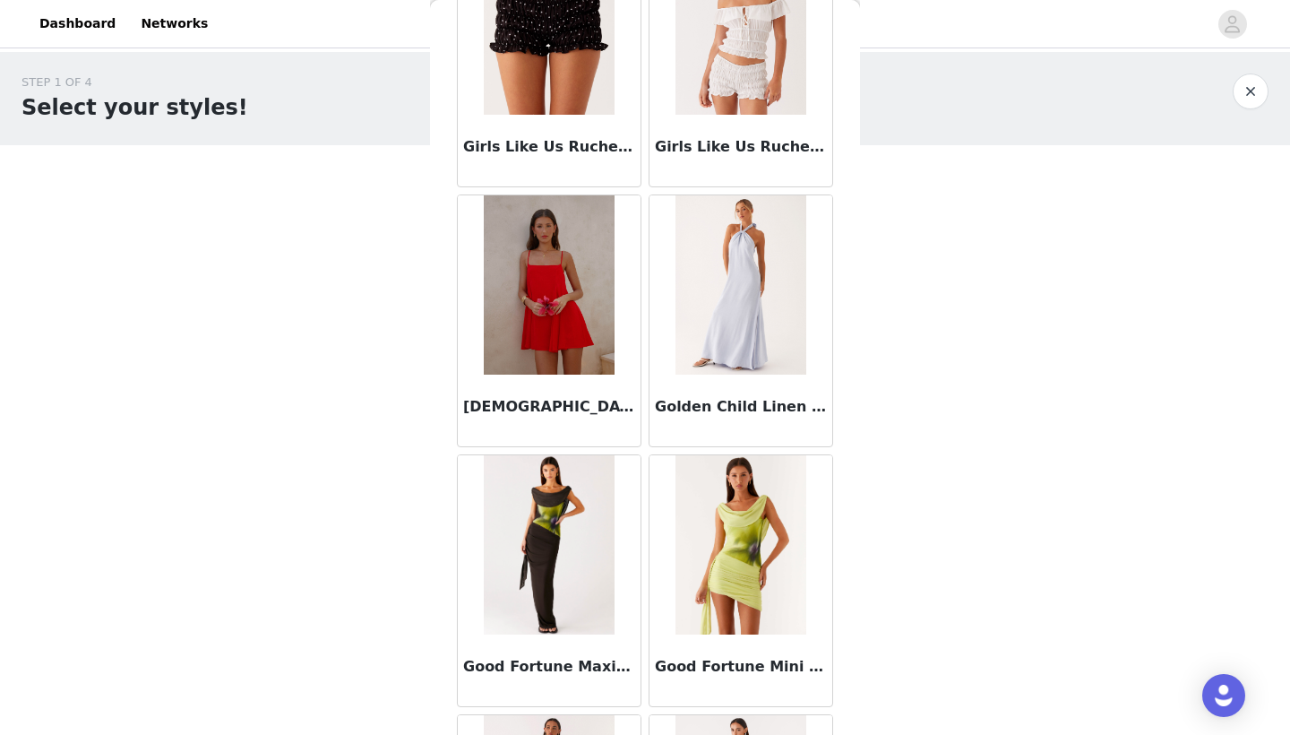
scroll to position [45921, 0]
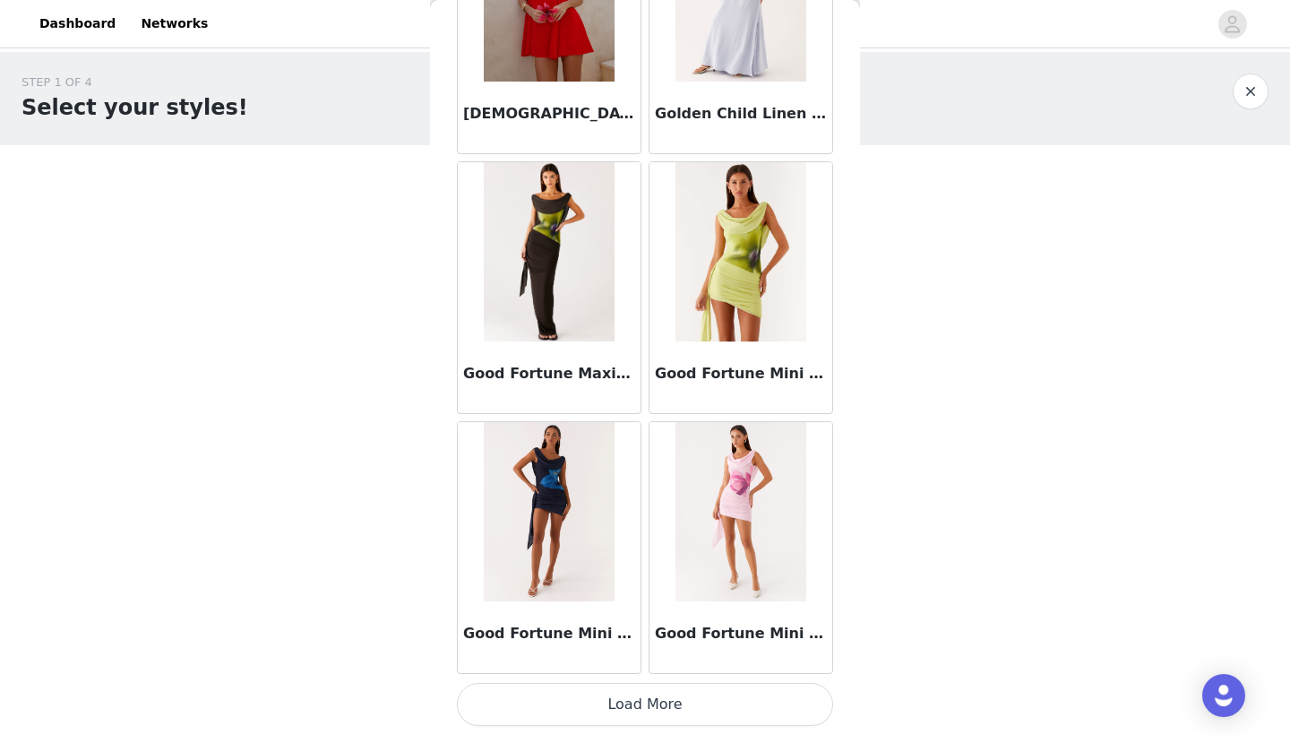
click at [640, 710] on button "Load More" at bounding box center [645, 704] width 376 height 43
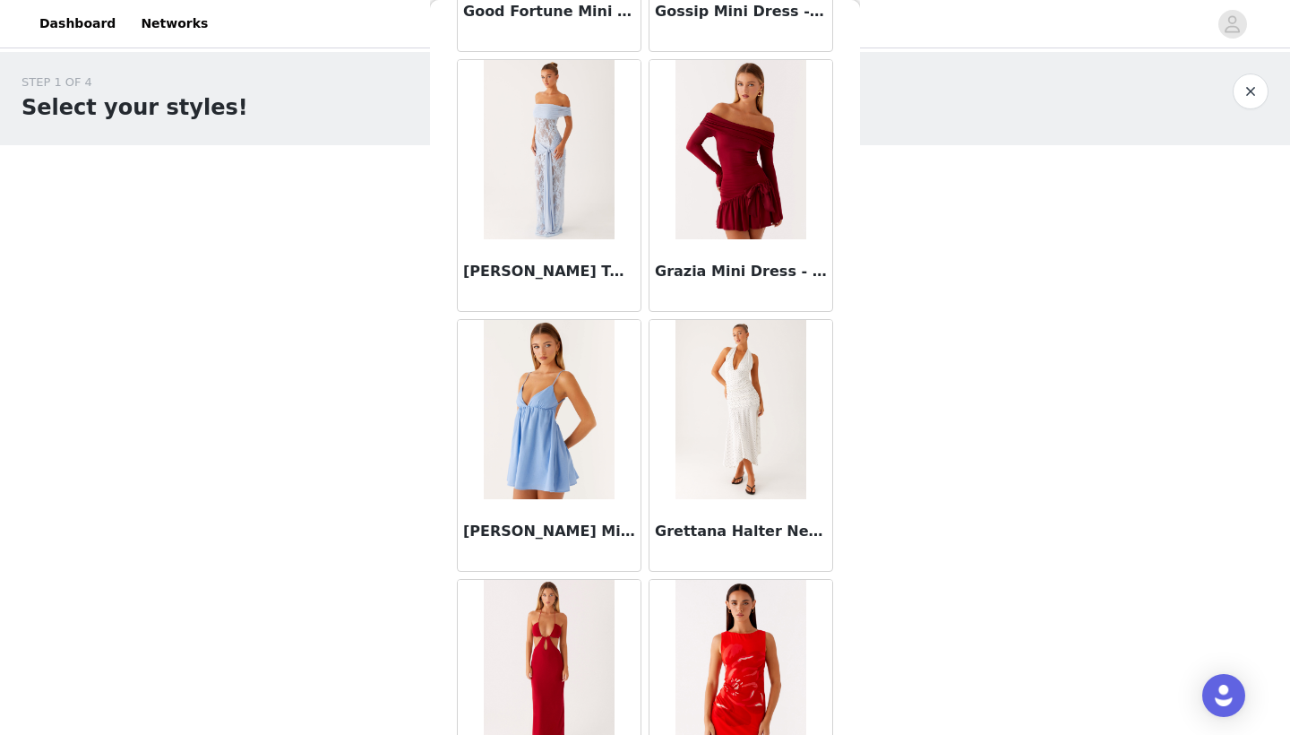
scroll to position [47105, 0]
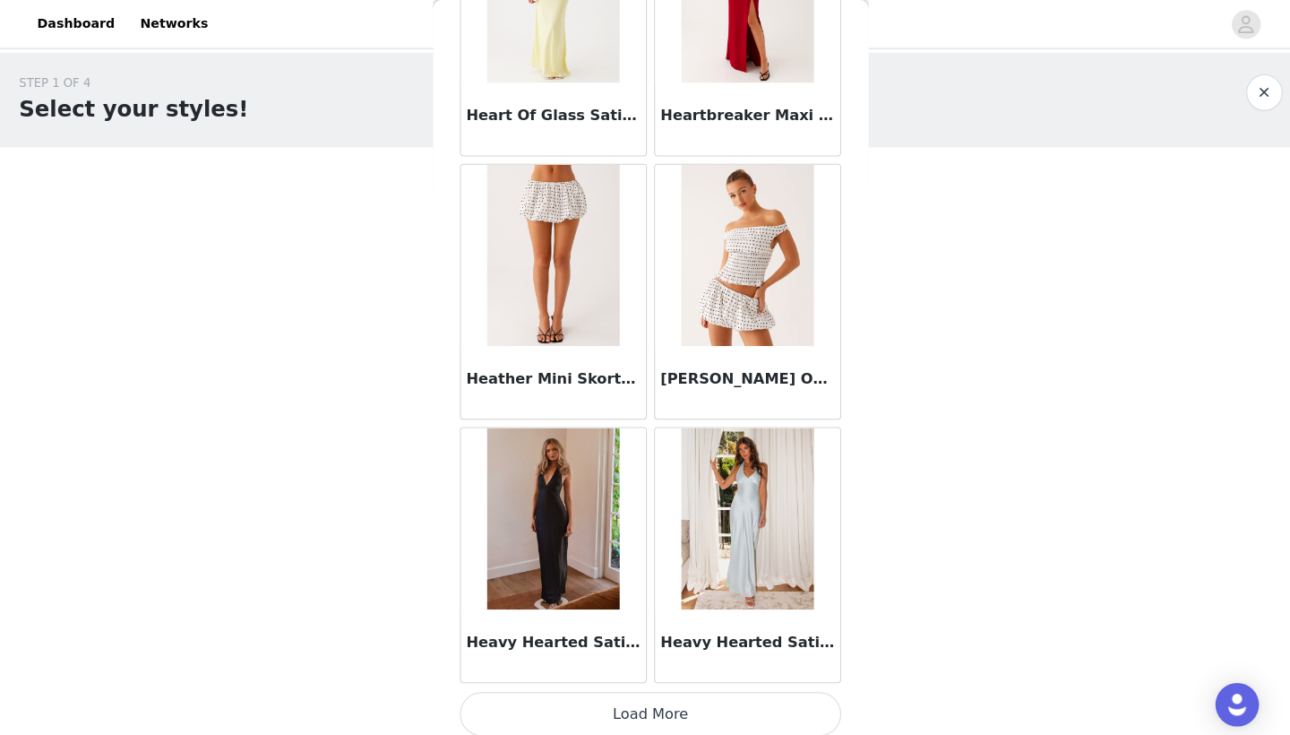
click at [637, 699] on button "Load More" at bounding box center [645, 704] width 376 height 43
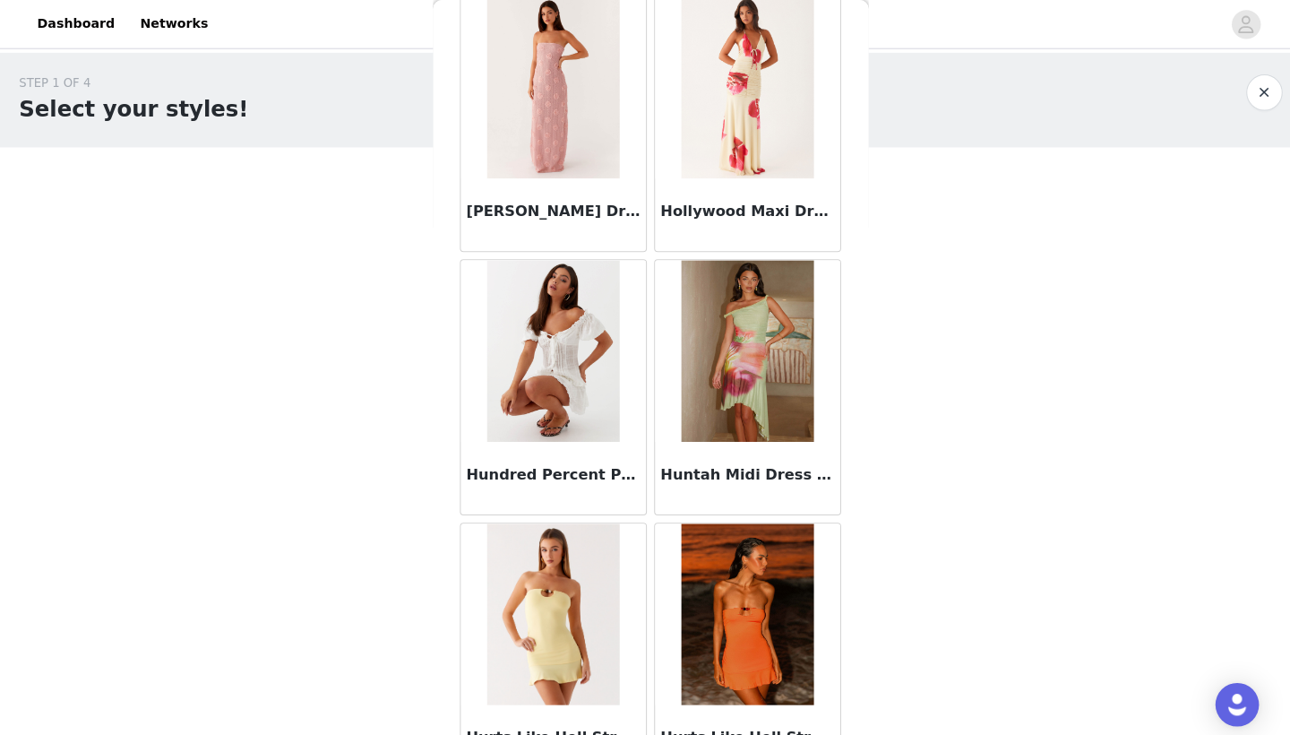
scroll to position [51064, 0]
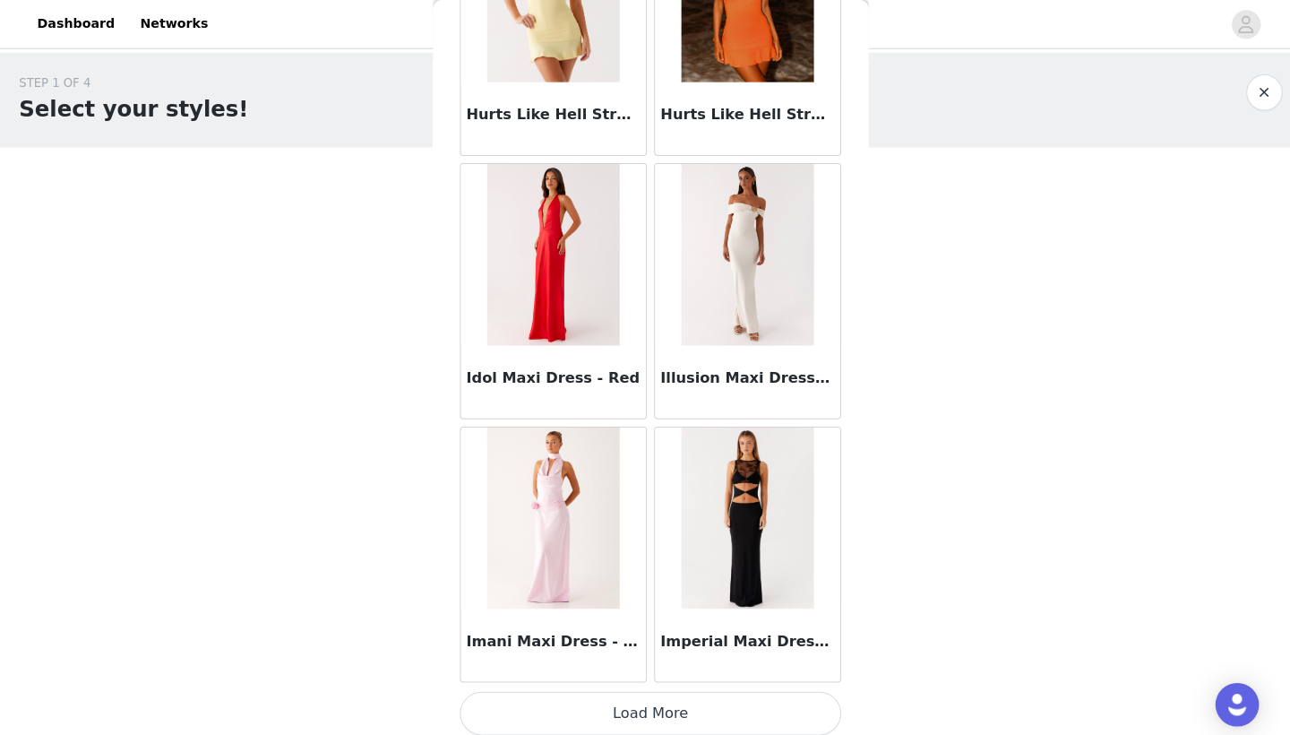
click at [638, 714] on button "Load More" at bounding box center [645, 704] width 376 height 43
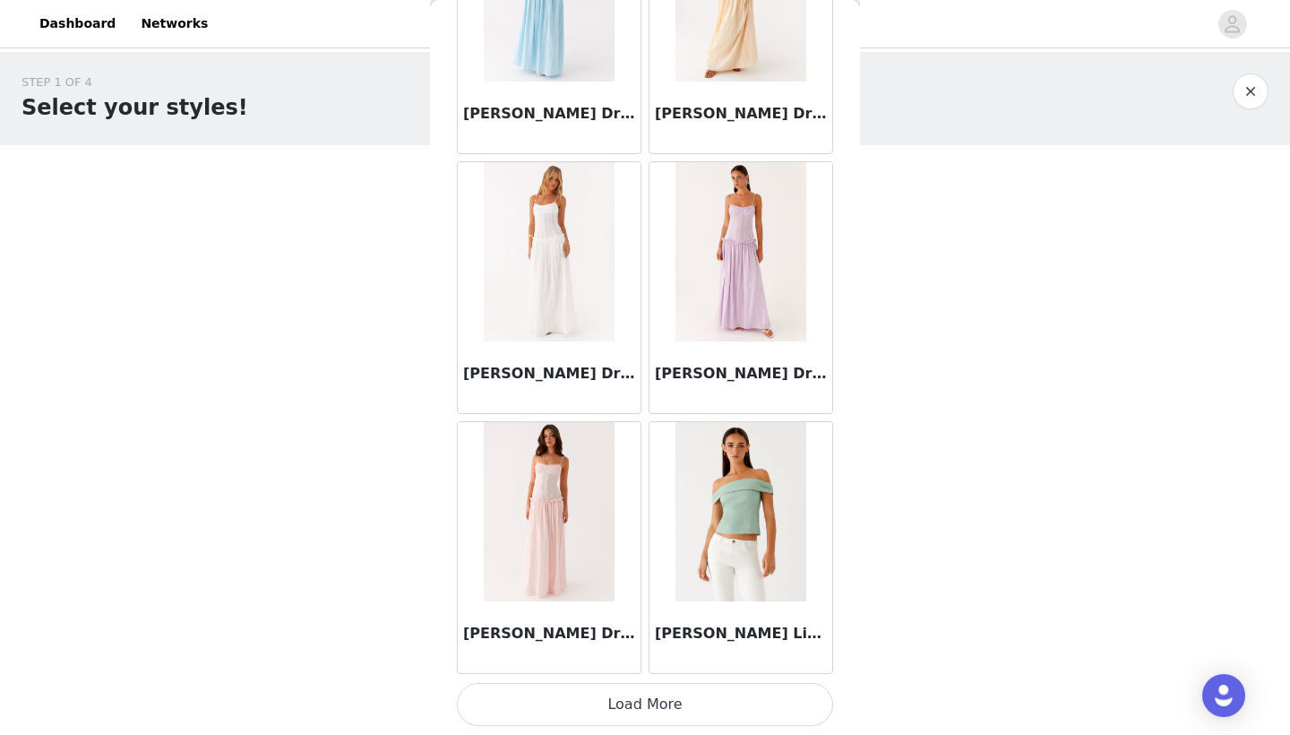
scroll to position [0, 0]
click at [634, 705] on button "Load More" at bounding box center [645, 704] width 376 height 43
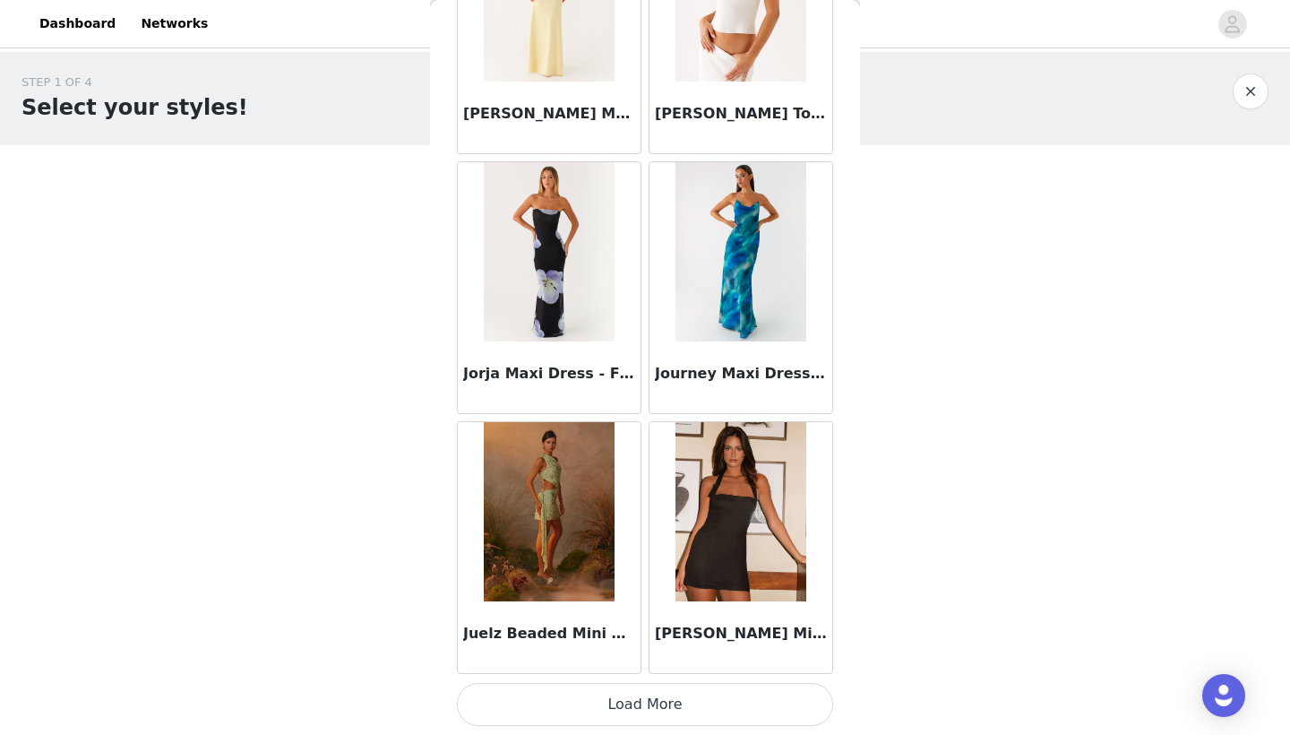
click at [640, 713] on button "Load More" at bounding box center [645, 704] width 376 height 43
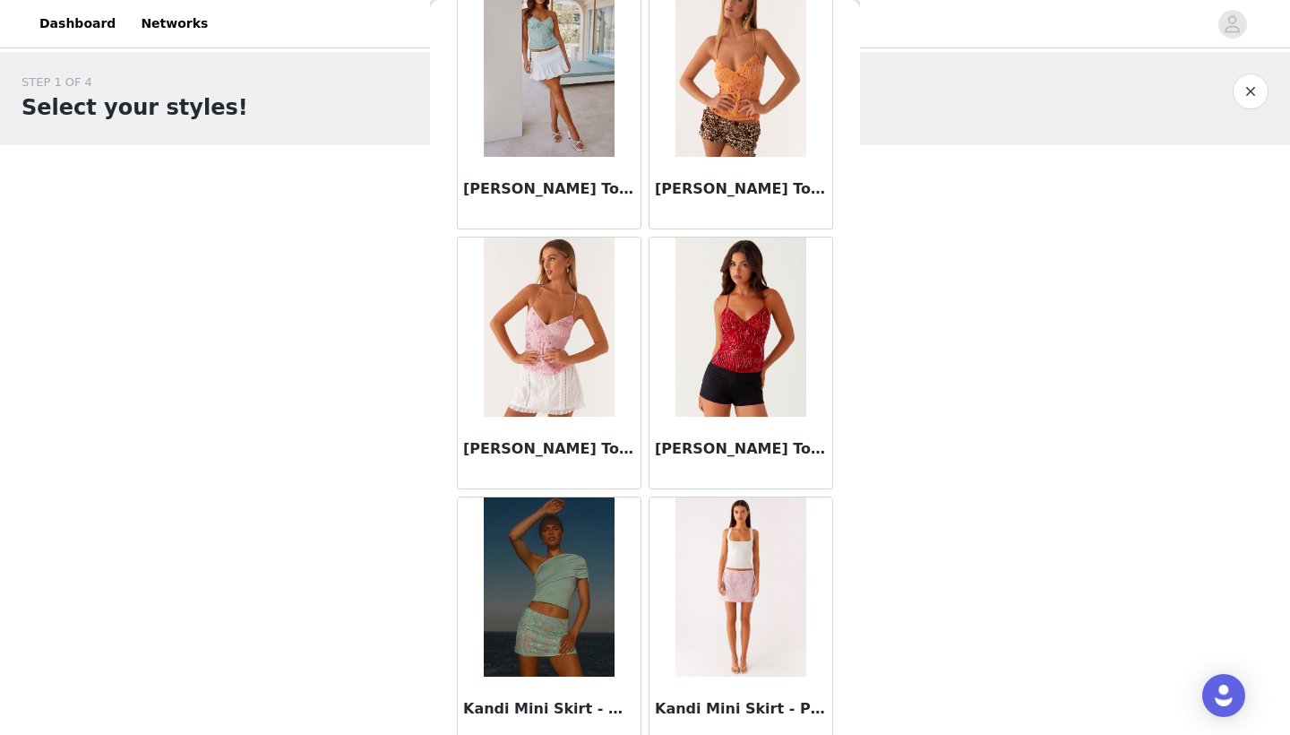
scroll to position [58612, 0]
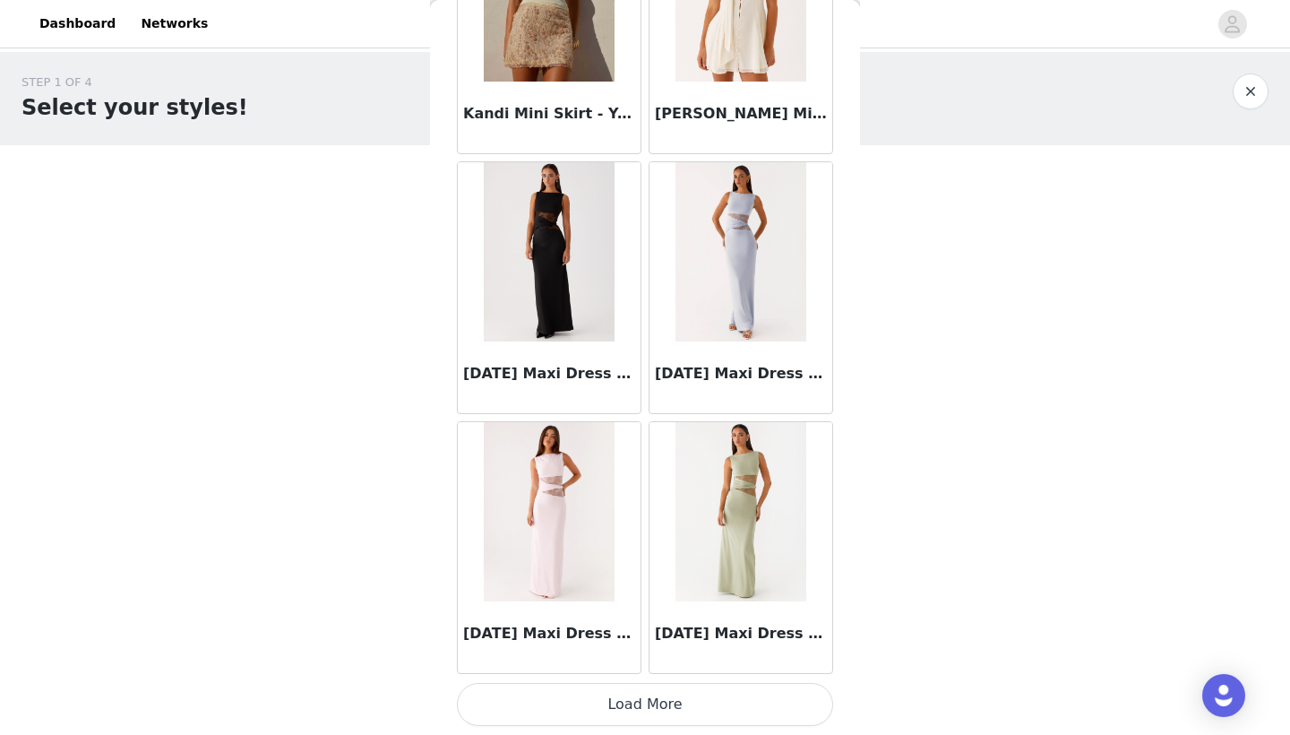
click at [638, 695] on button "Load More" at bounding box center [645, 704] width 376 height 43
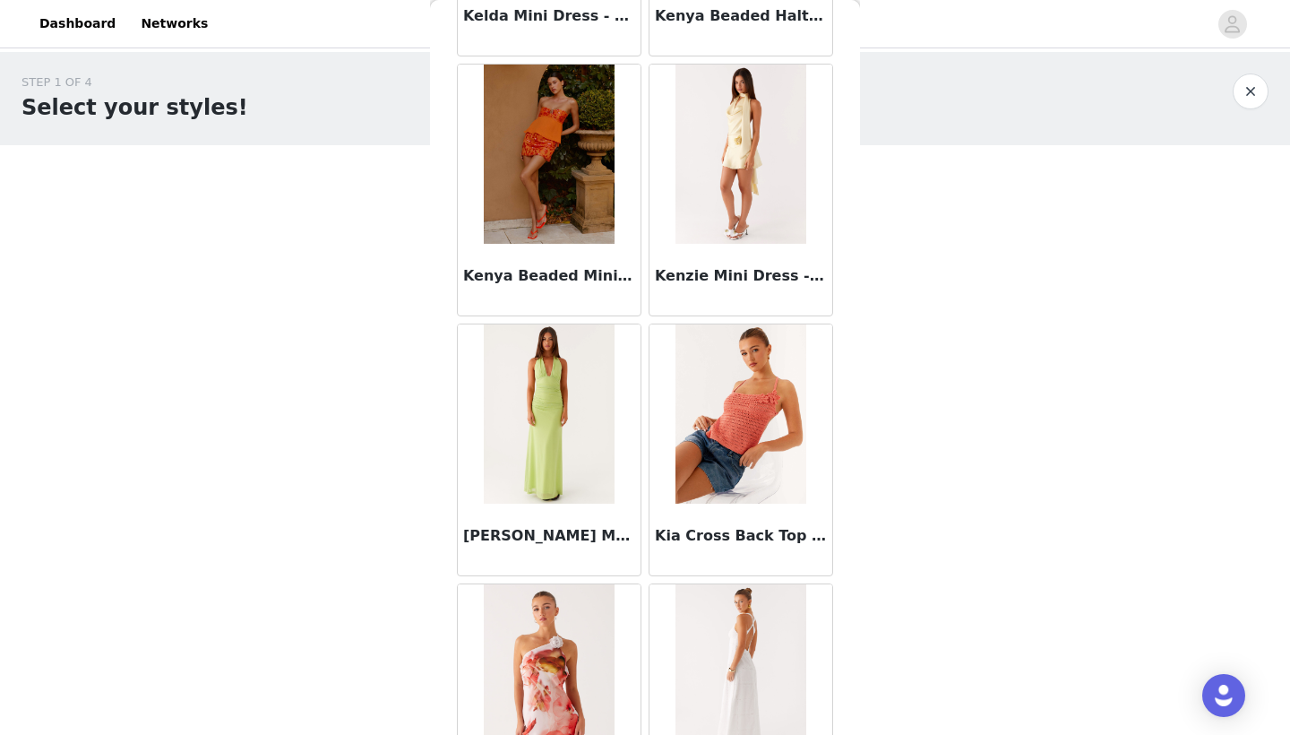
scroll to position [61613, 0]
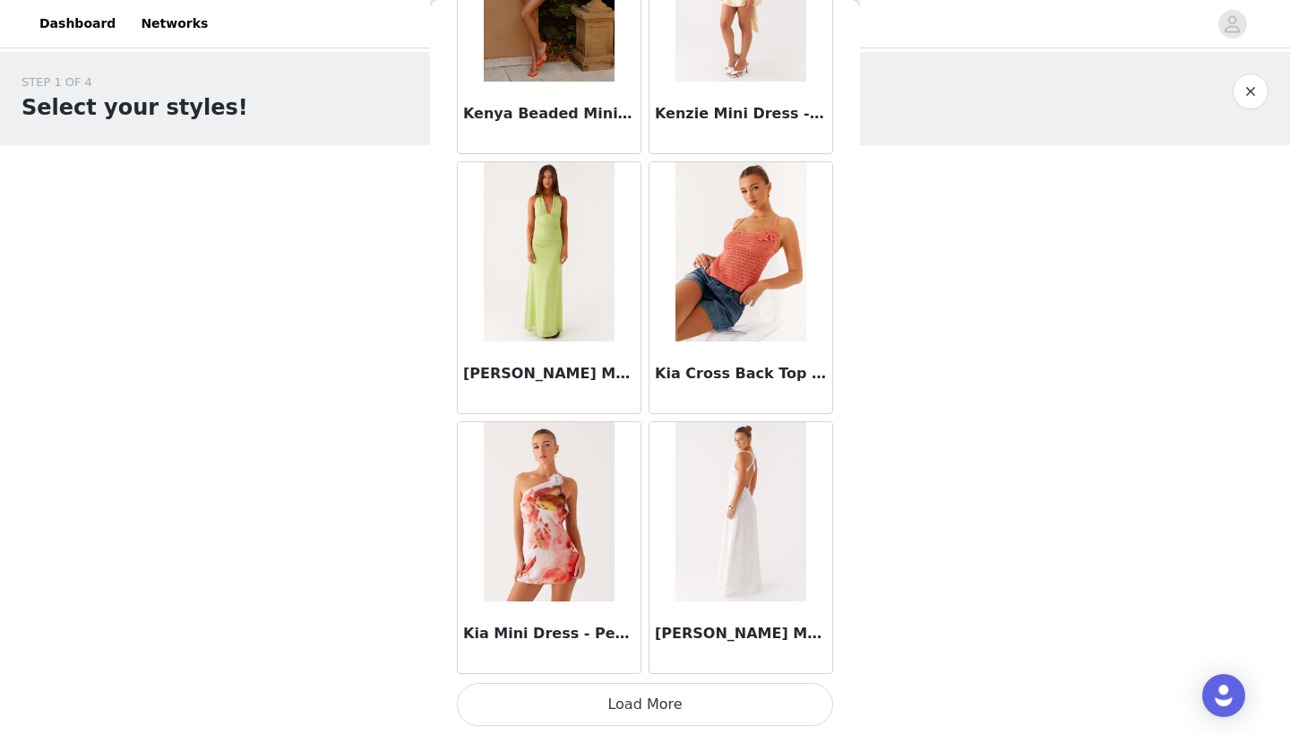
click at [636, 712] on button "Load More" at bounding box center [645, 704] width 376 height 43
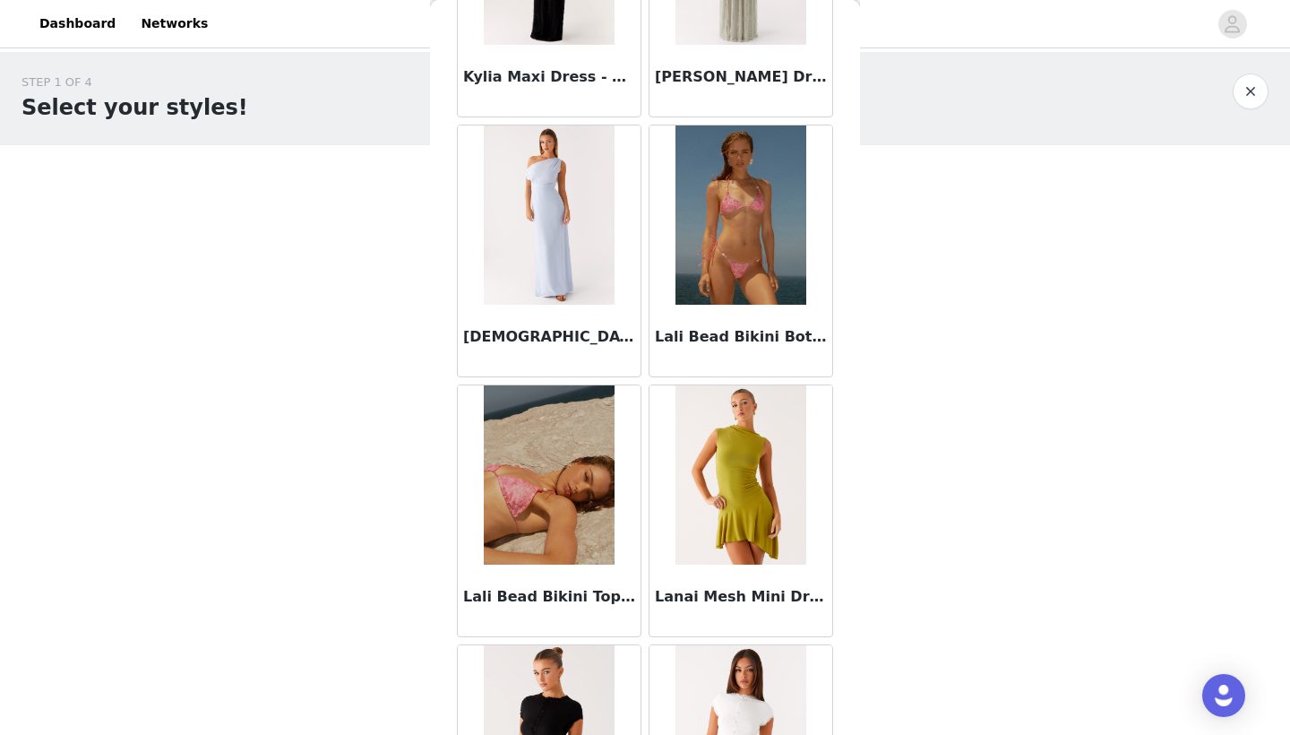
scroll to position [63805, 0]
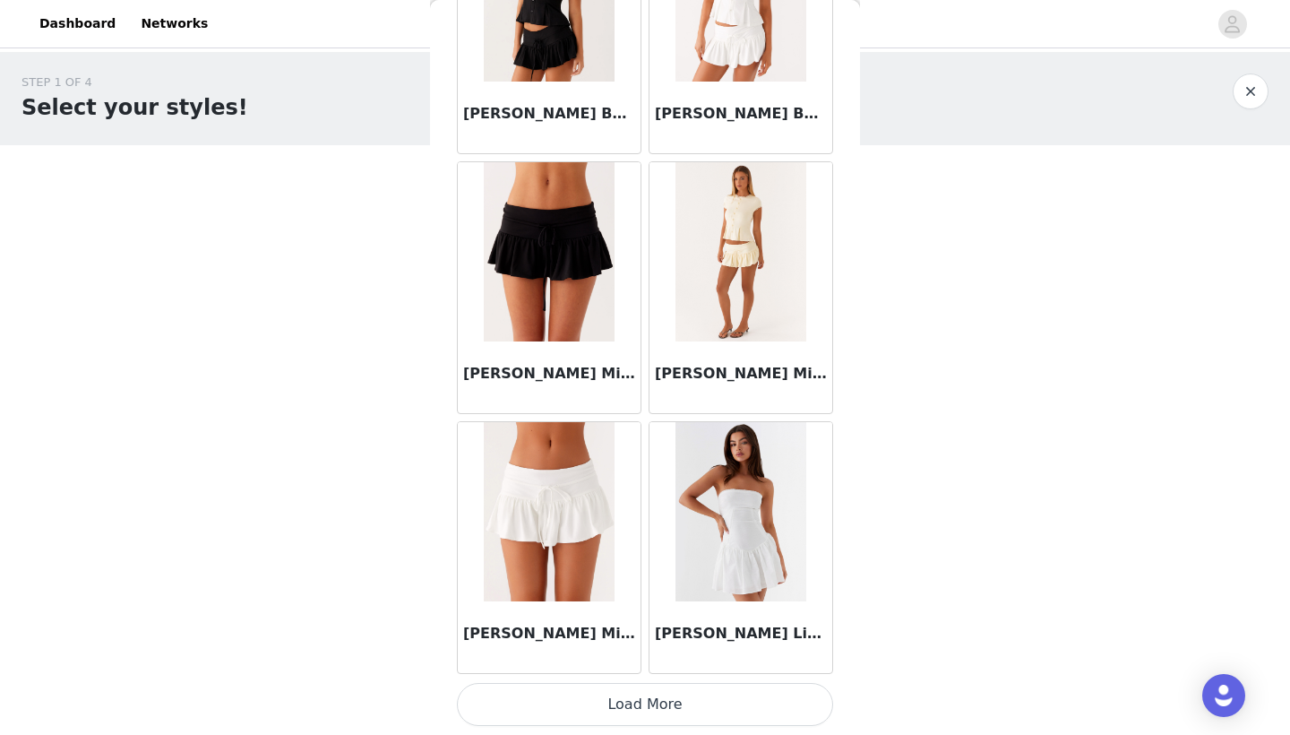
click at [643, 708] on button "Load More" at bounding box center [645, 704] width 376 height 43
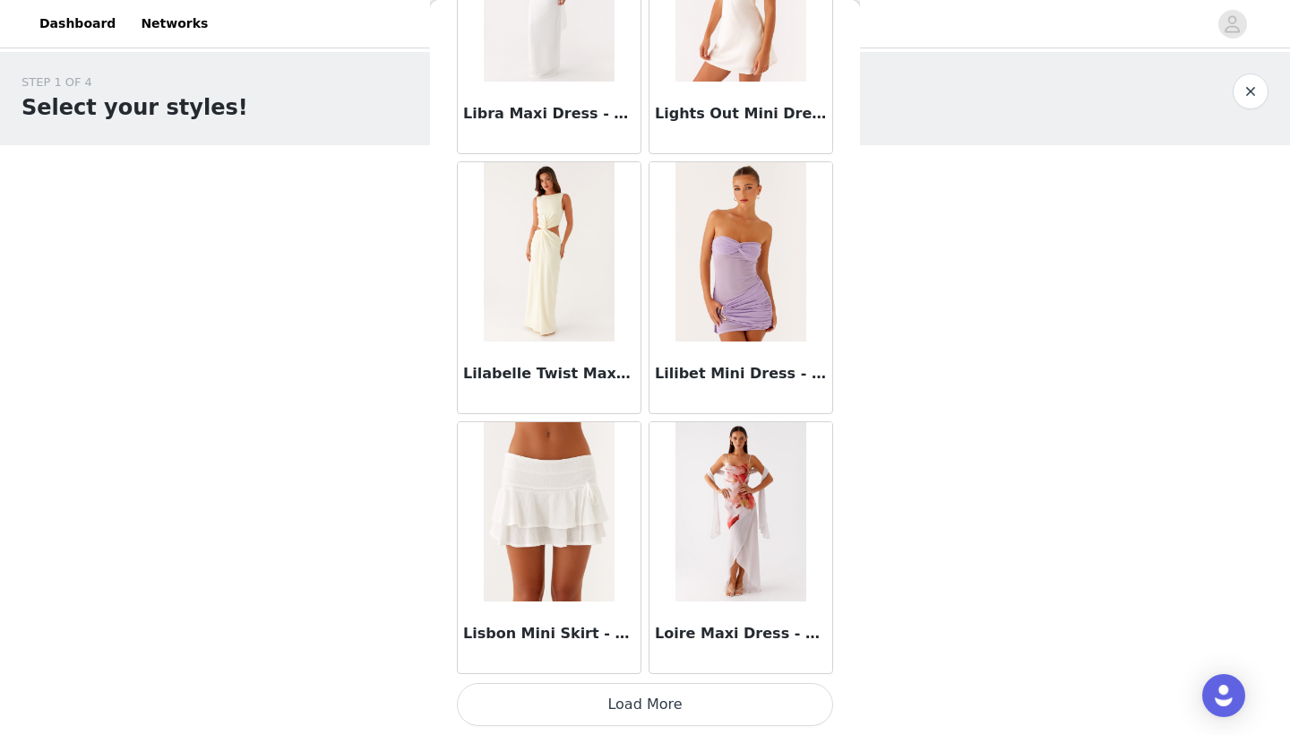
scroll to position [0, 0]
click at [638, 689] on button "Load More" at bounding box center [645, 704] width 376 height 43
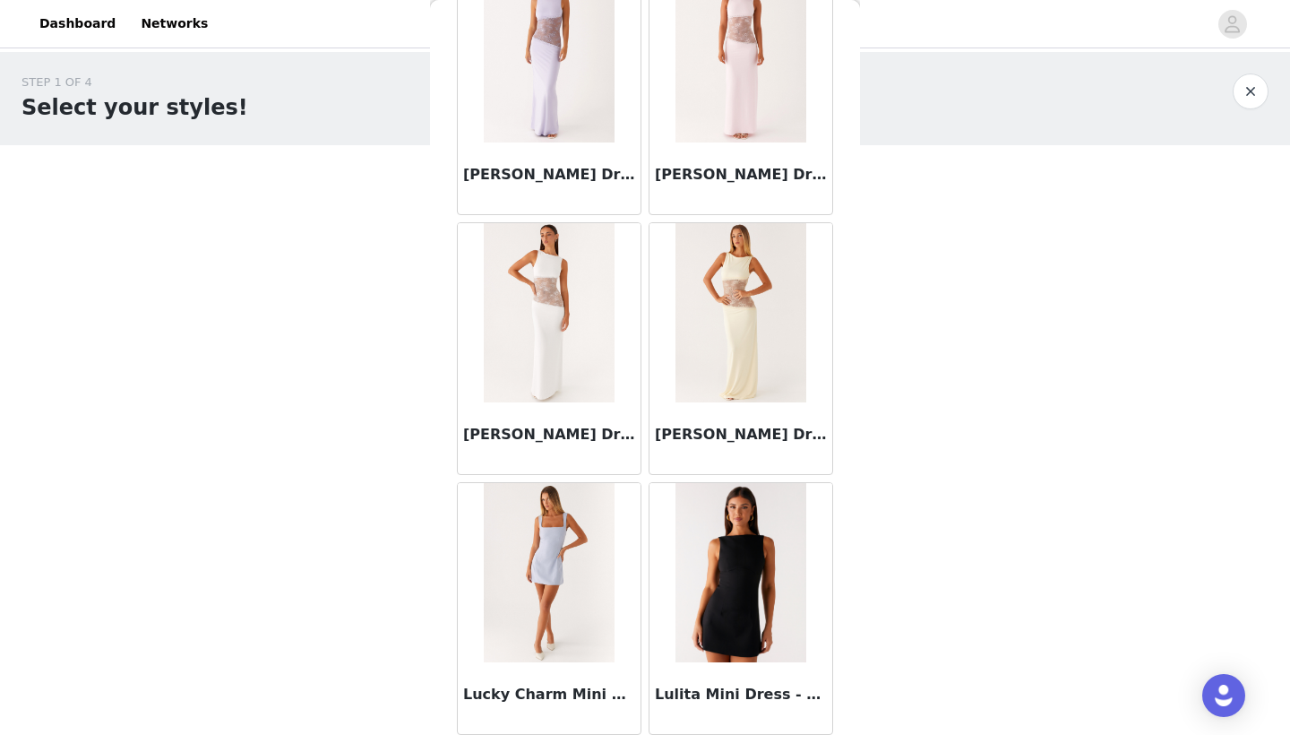
scroll to position [69537, 0]
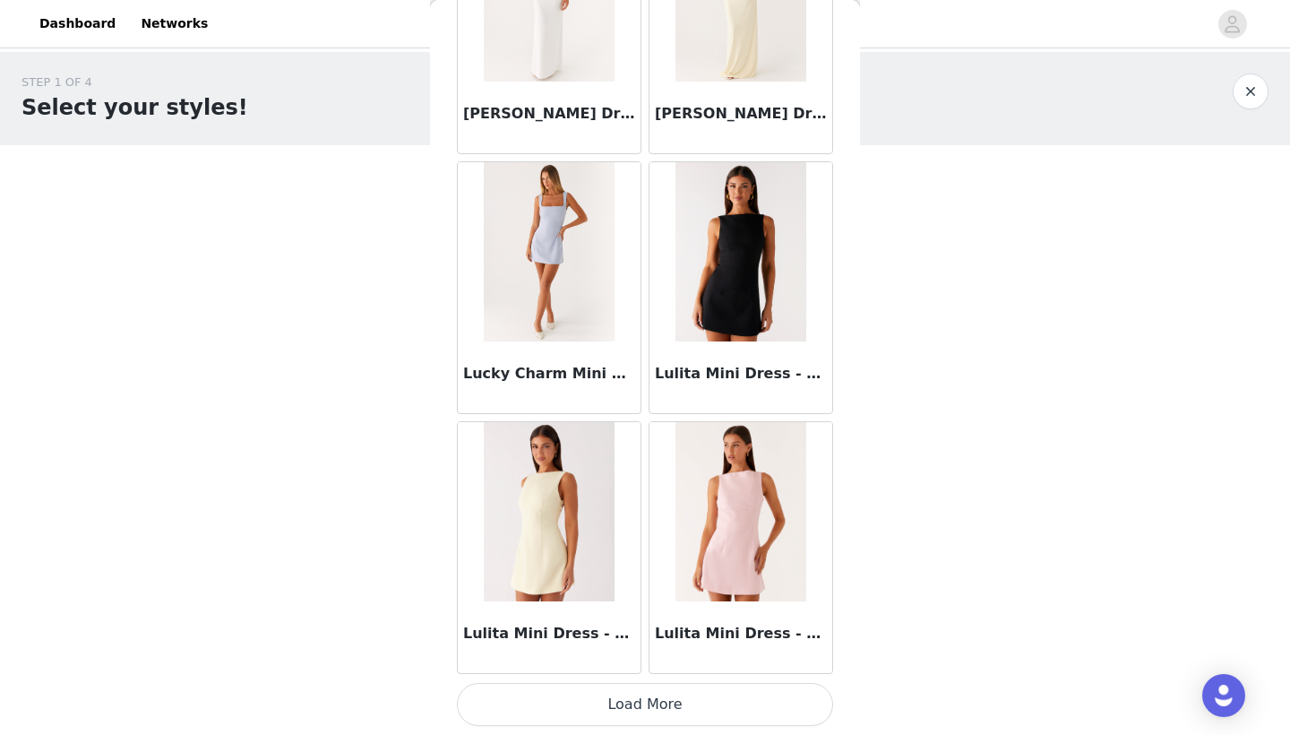
click at [635, 713] on button "Load More" at bounding box center [645, 704] width 376 height 43
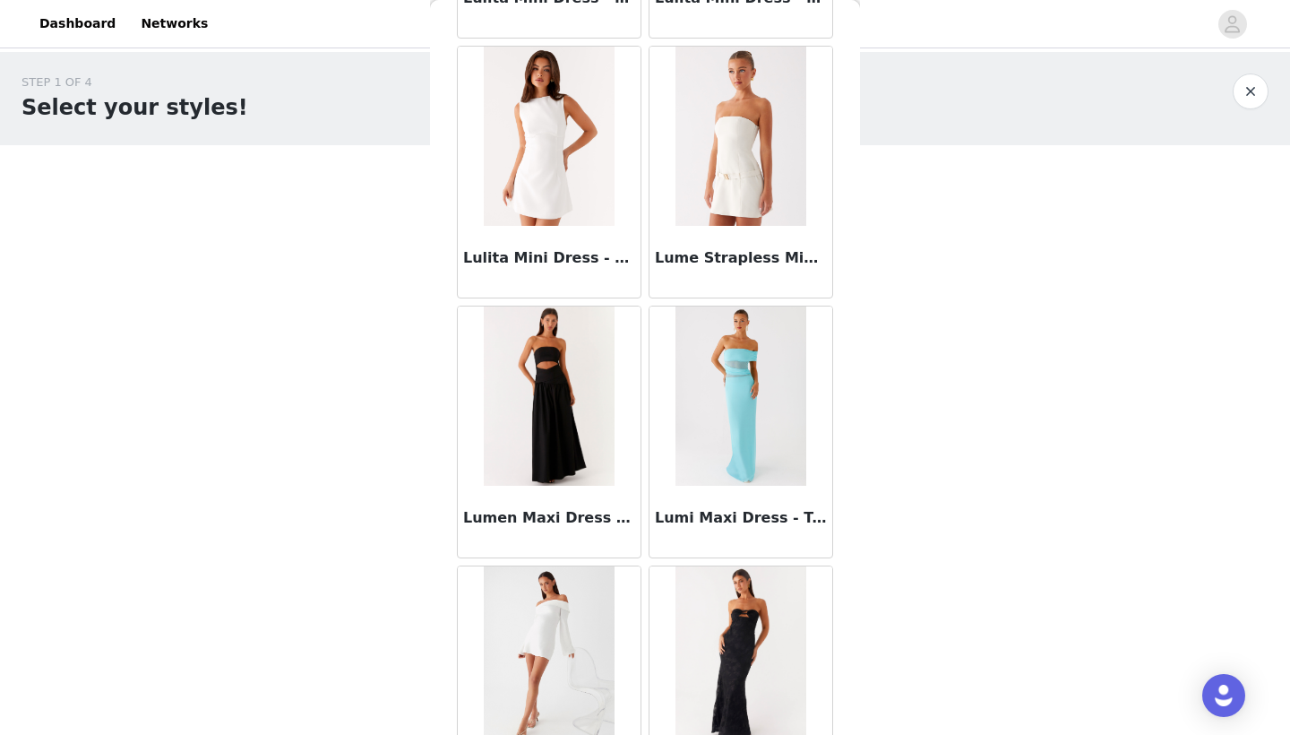
scroll to position [70318, 0]
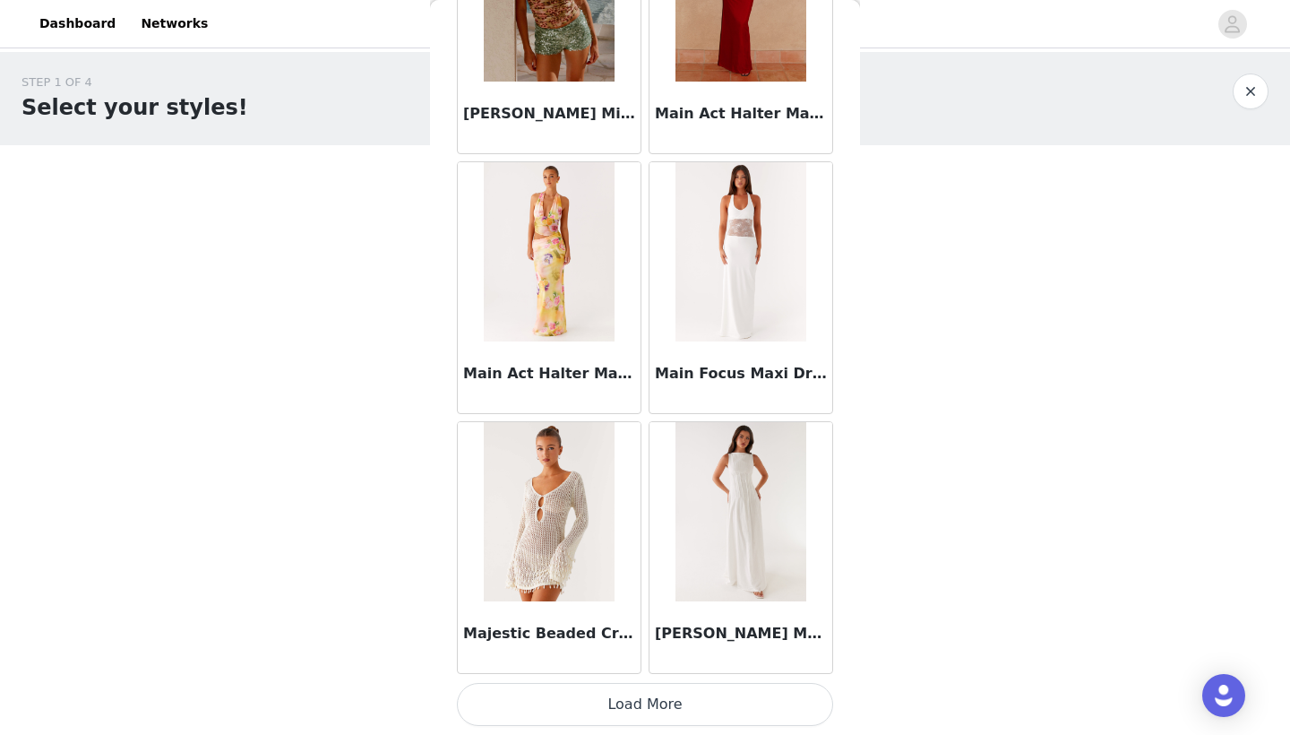
click at [645, 695] on button "Load More" at bounding box center [645, 704] width 376 height 43
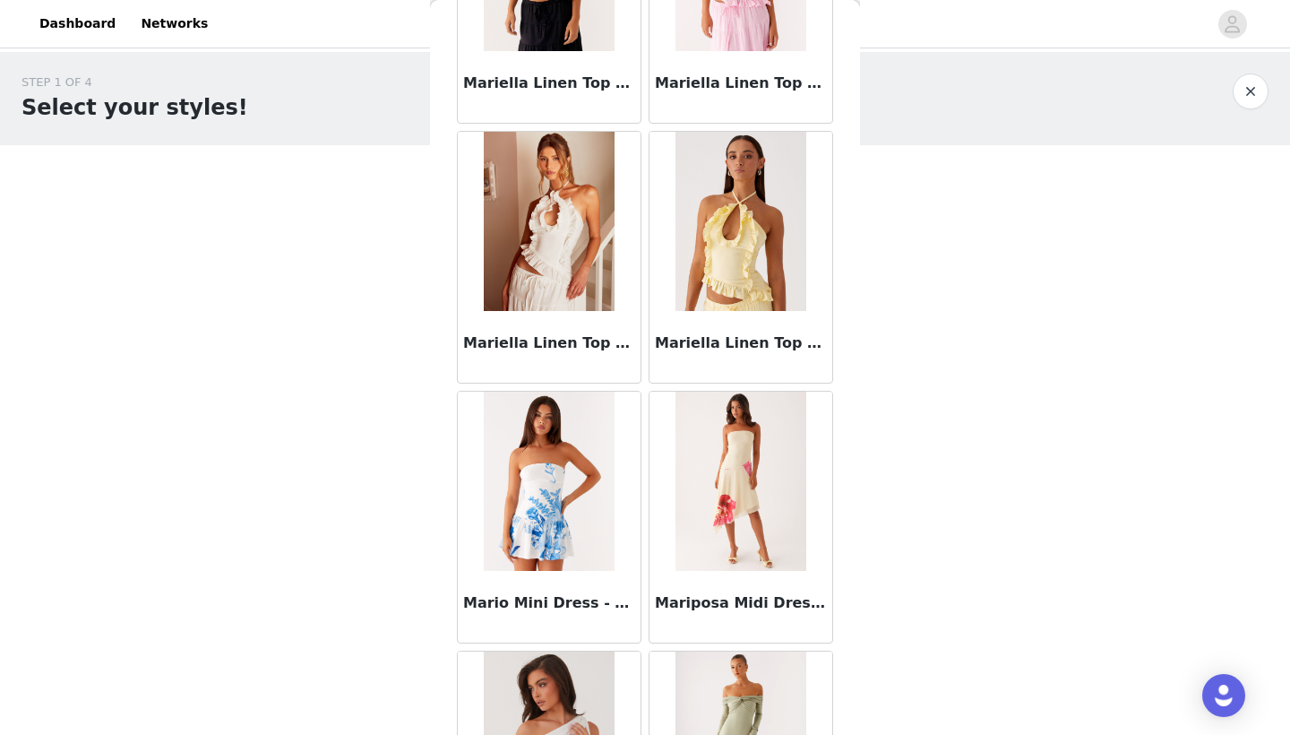
scroll to position [74732, 0]
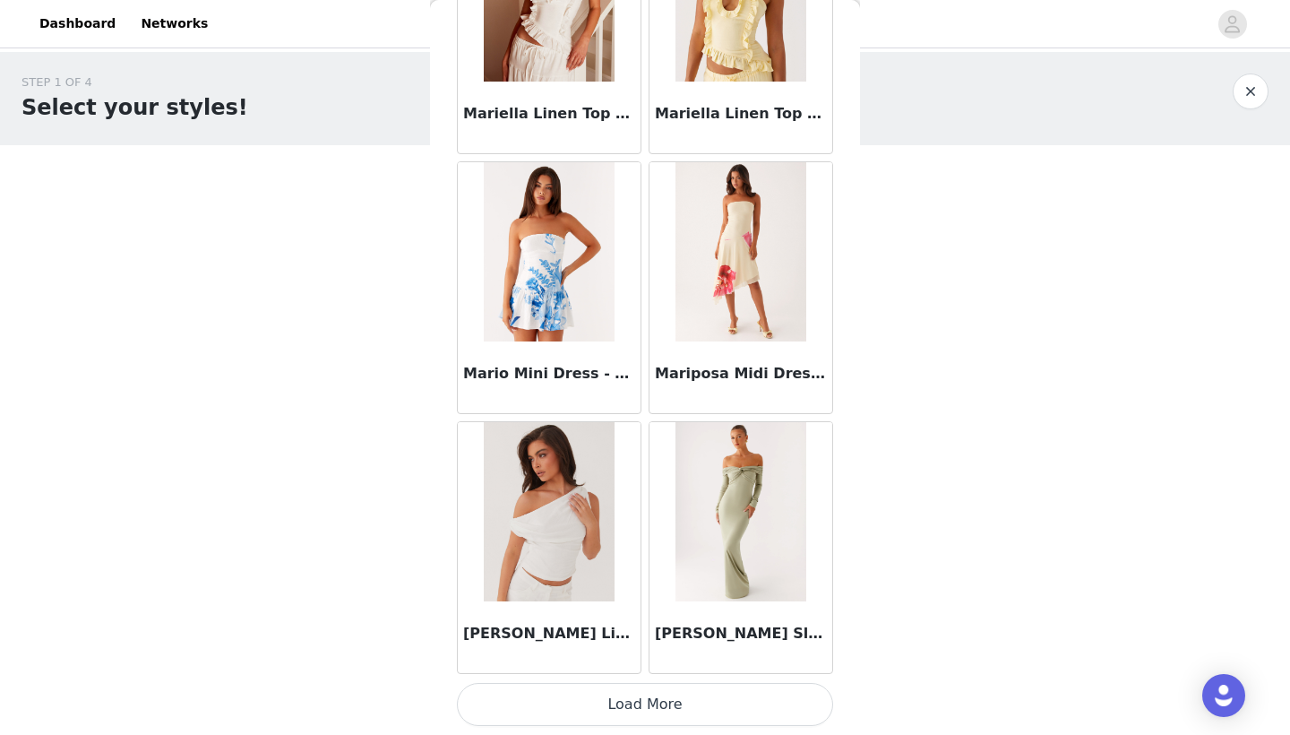
click at [629, 709] on button "Load More" at bounding box center [645, 704] width 376 height 43
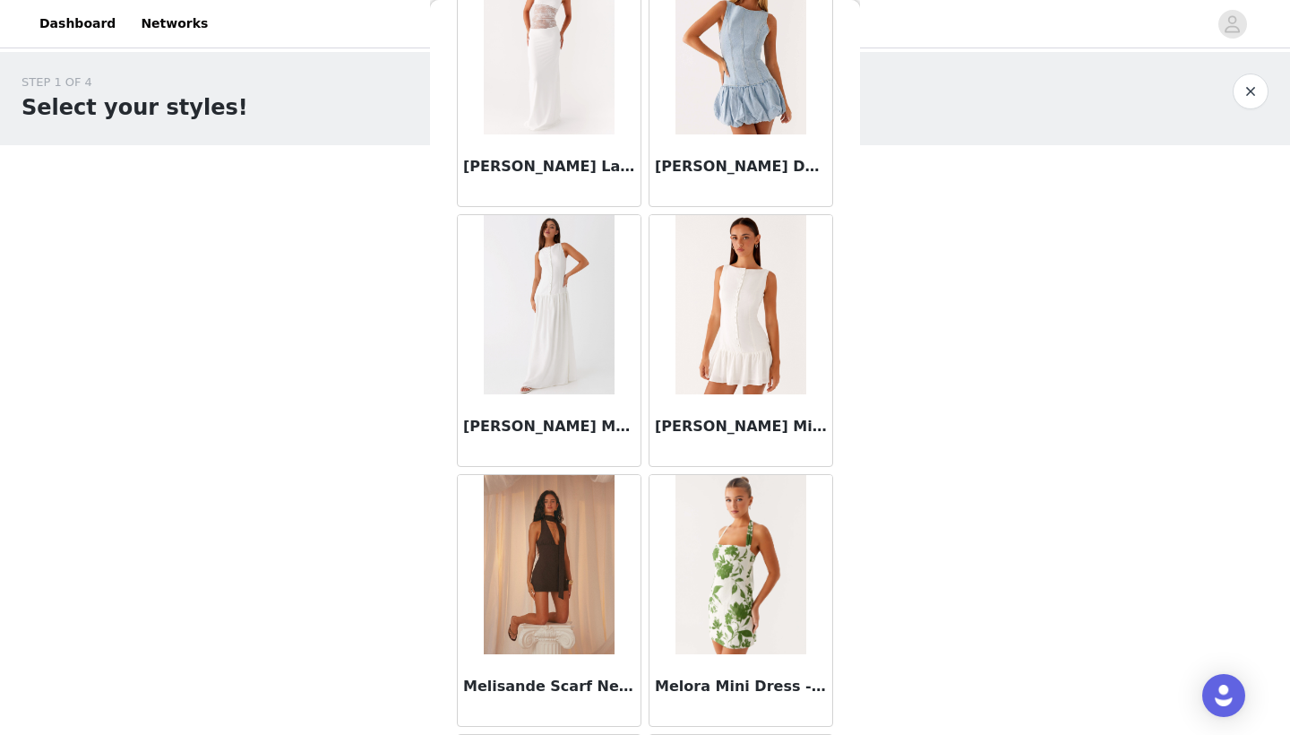
scroll to position [77348, 0]
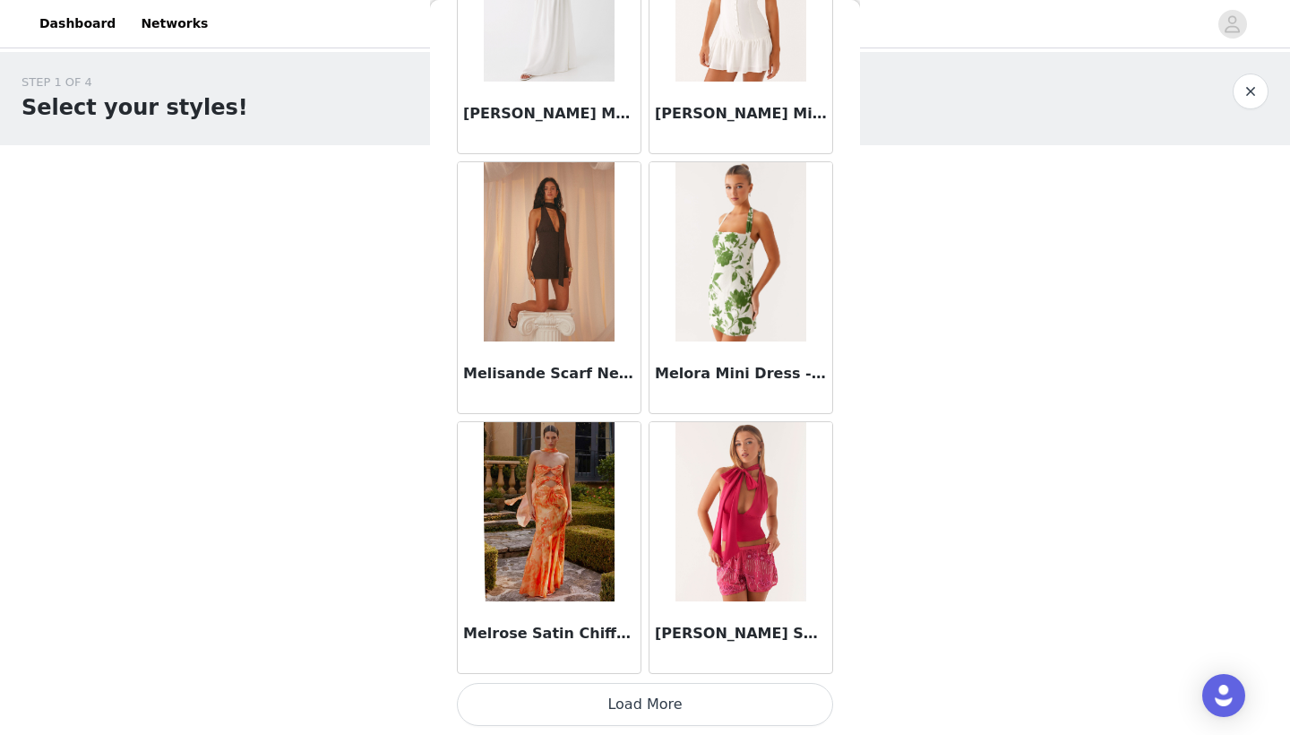
click at [646, 709] on button "Load More" at bounding box center [645, 704] width 376 height 43
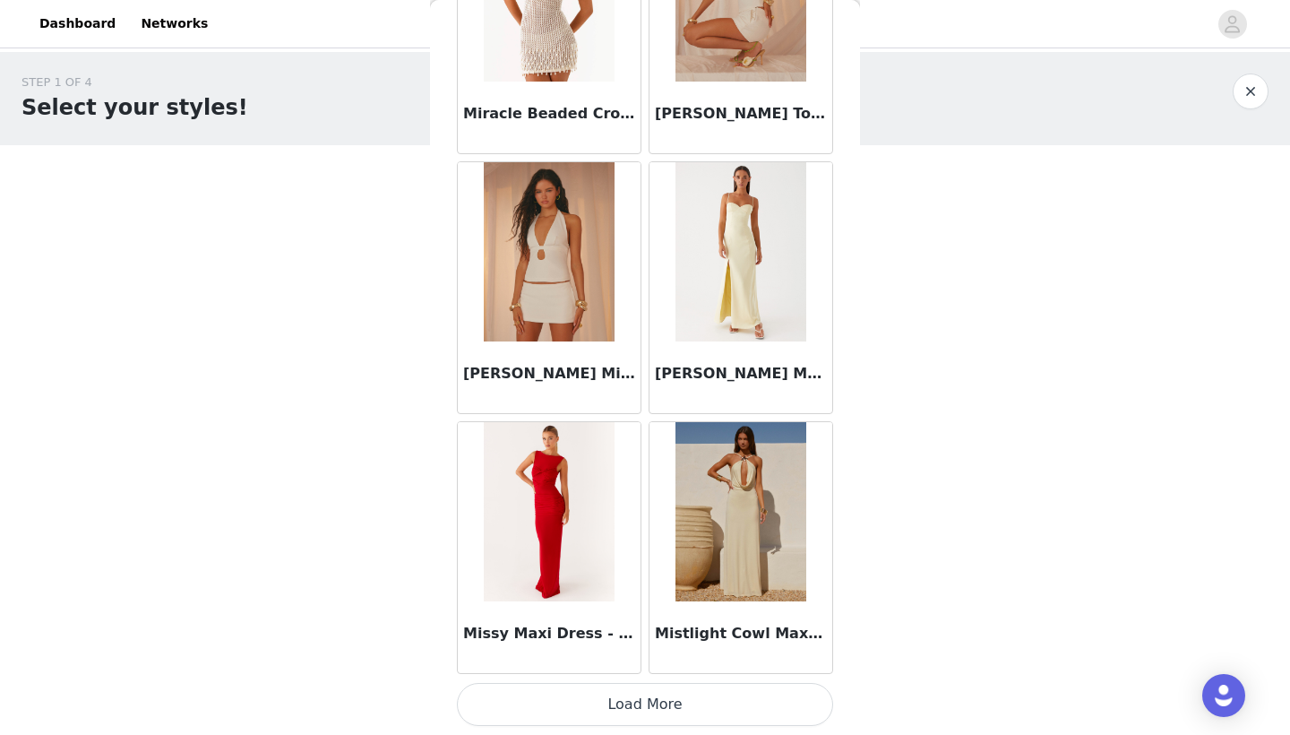
scroll to position [0, 0]
click at [645, 710] on button "Load More" at bounding box center [645, 704] width 376 height 43
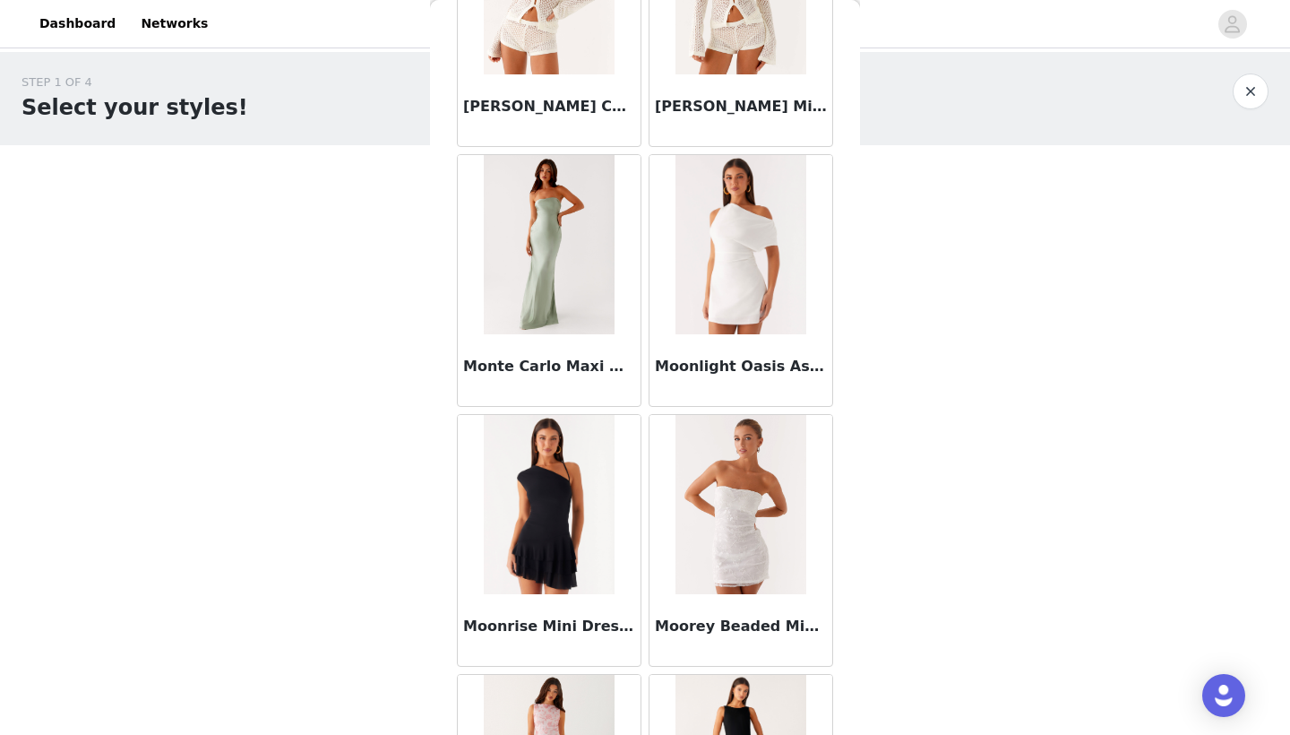
scroll to position [81167, 0]
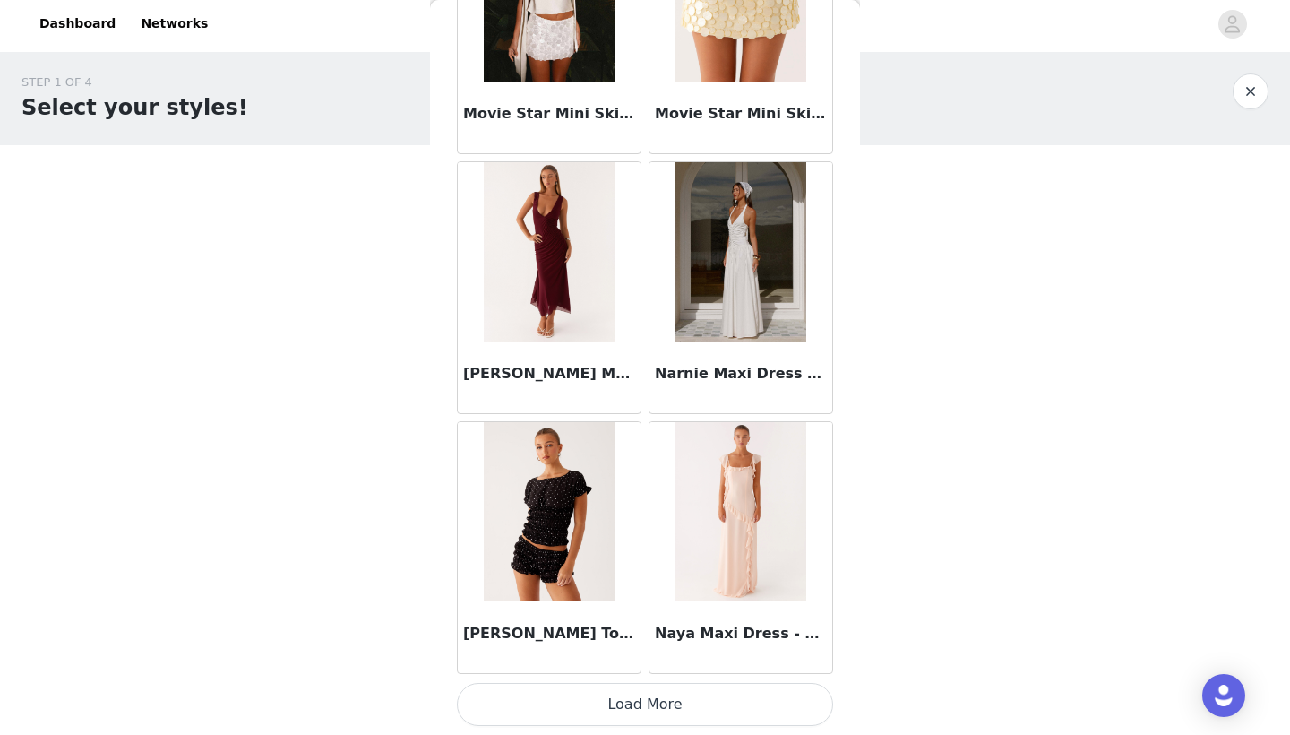
click at [641, 694] on button "Load More" at bounding box center [645, 704] width 376 height 43
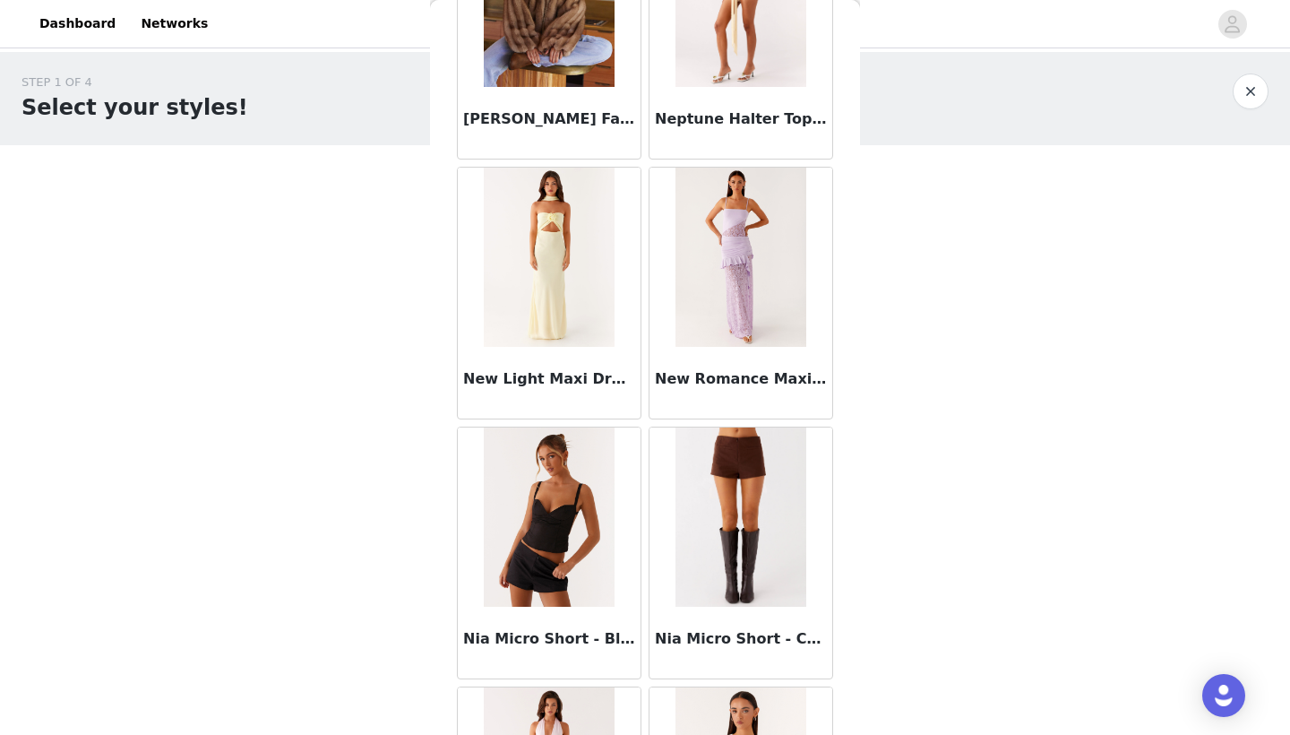
scroll to position [83818, 0]
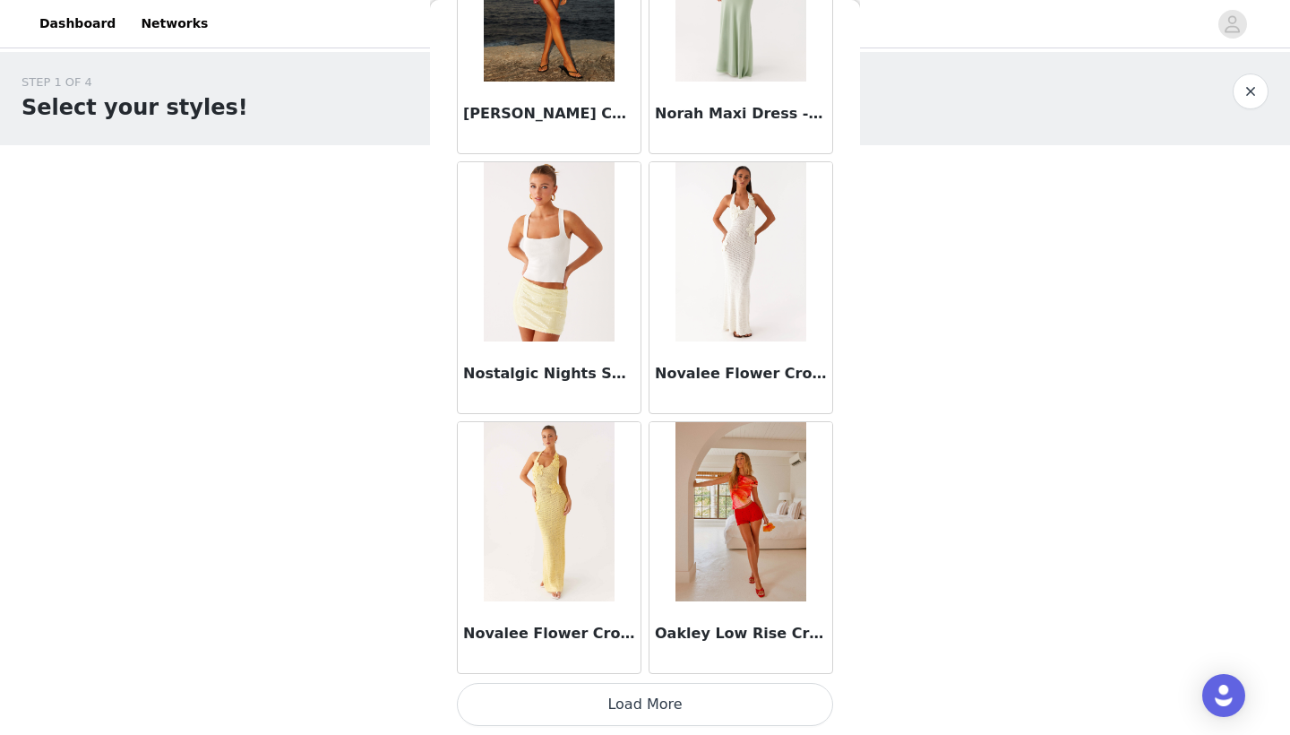
click at [642, 686] on button "Load More" at bounding box center [645, 704] width 376 height 43
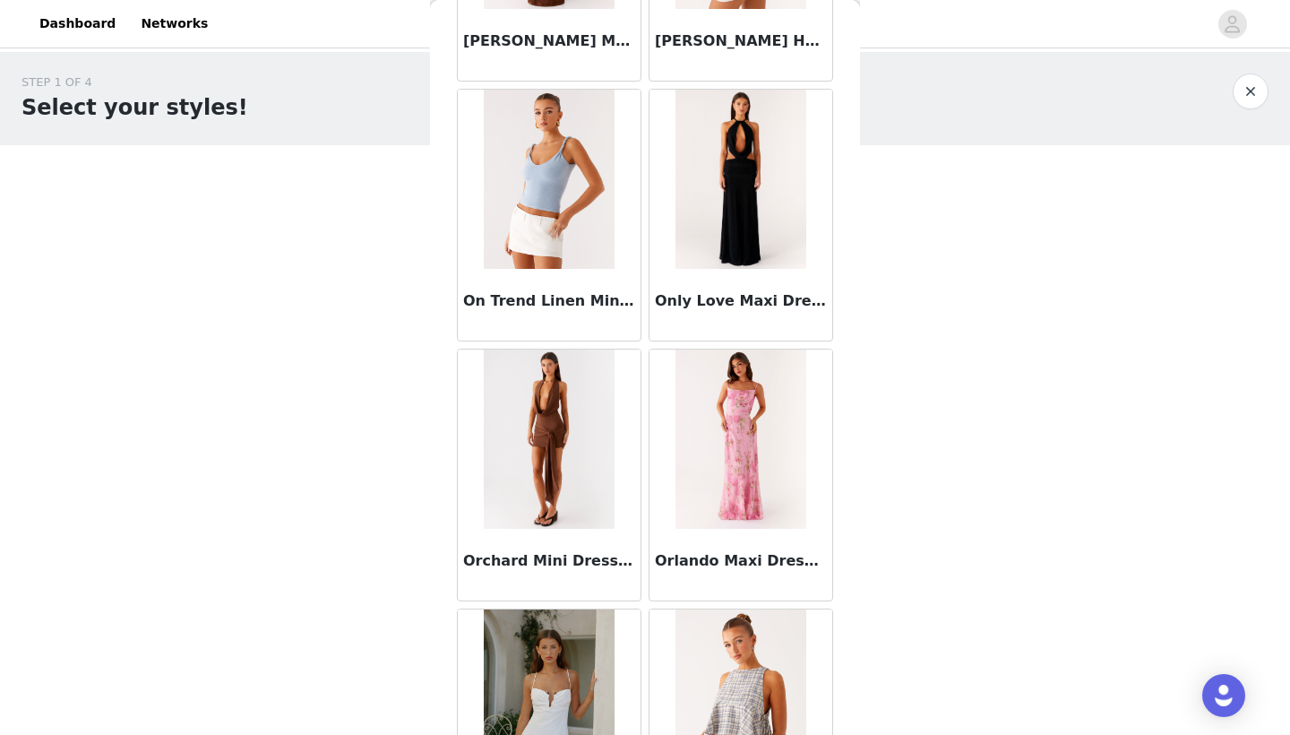
scroll to position [87380, 0]
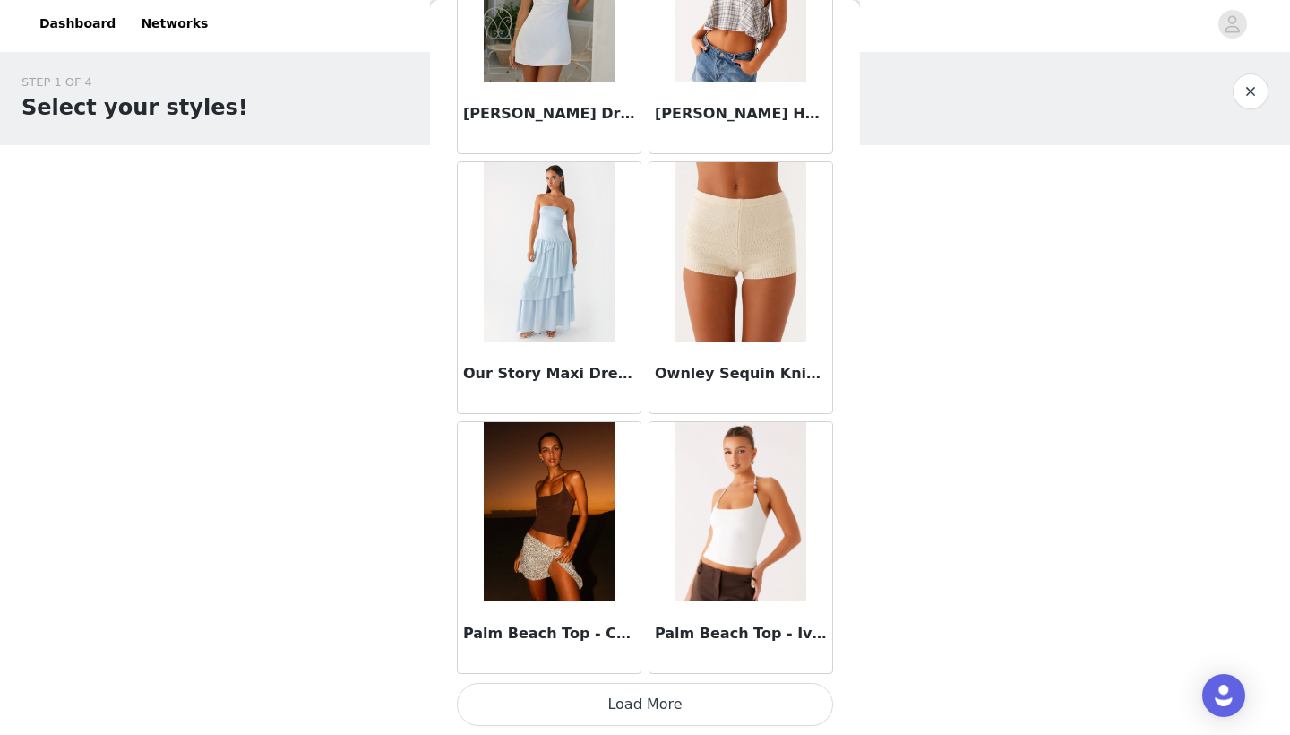
click at [634, 721] on button "Load More" at bounding box center [645, 704] width 376 height 43
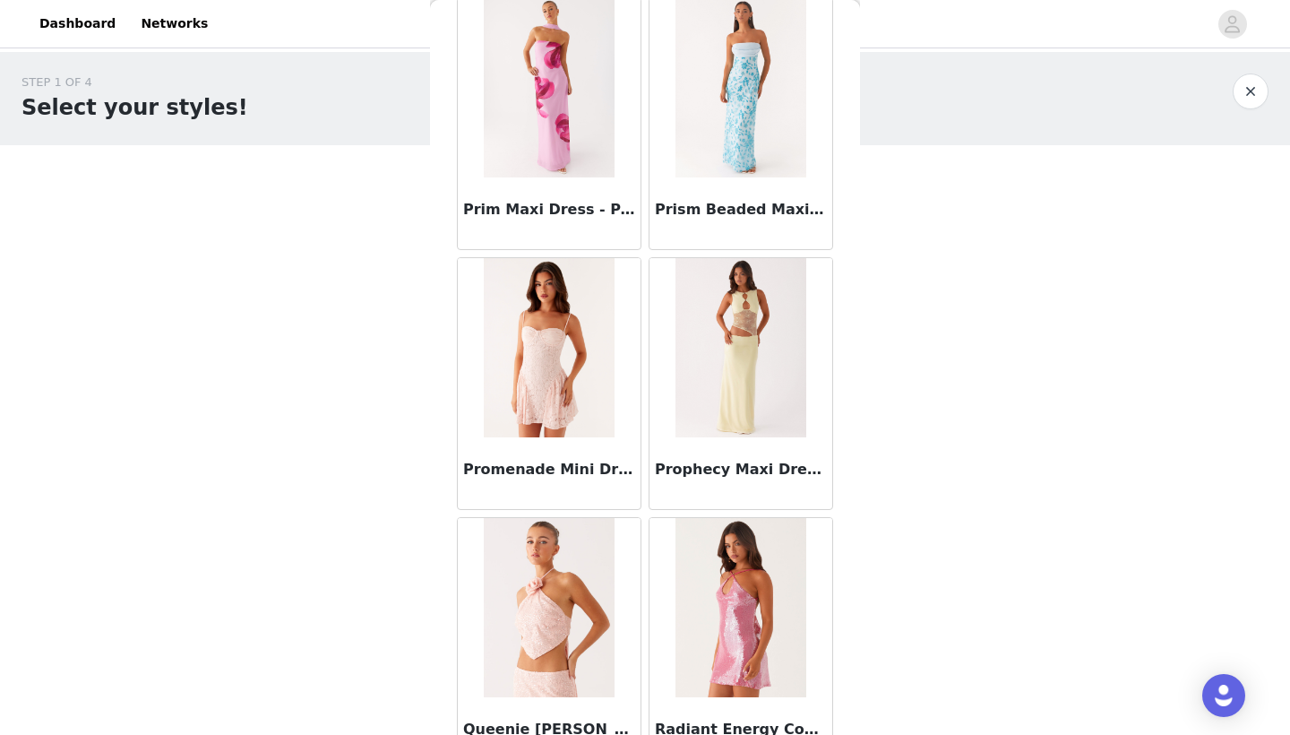
scroll to position [90338, 0]
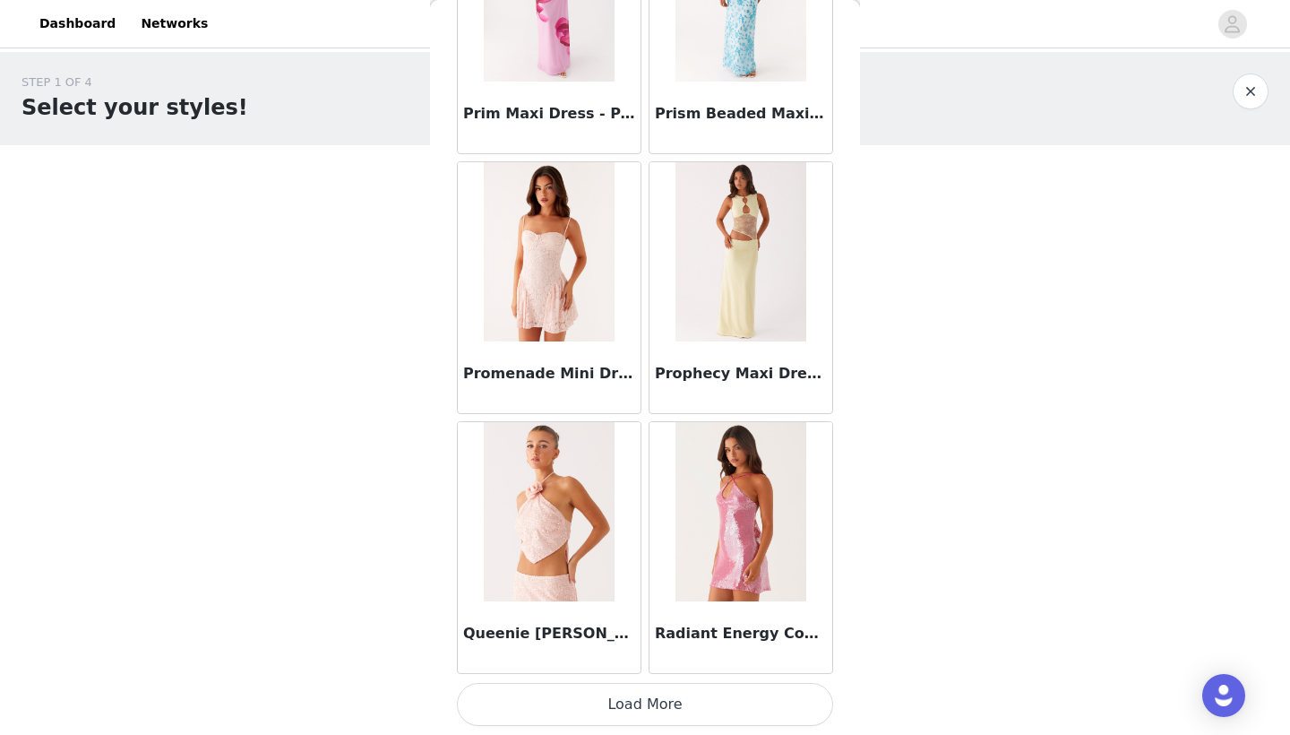
click at [629, 709] on button "Load More" at bounding box center [645, 704] width 376 height 43
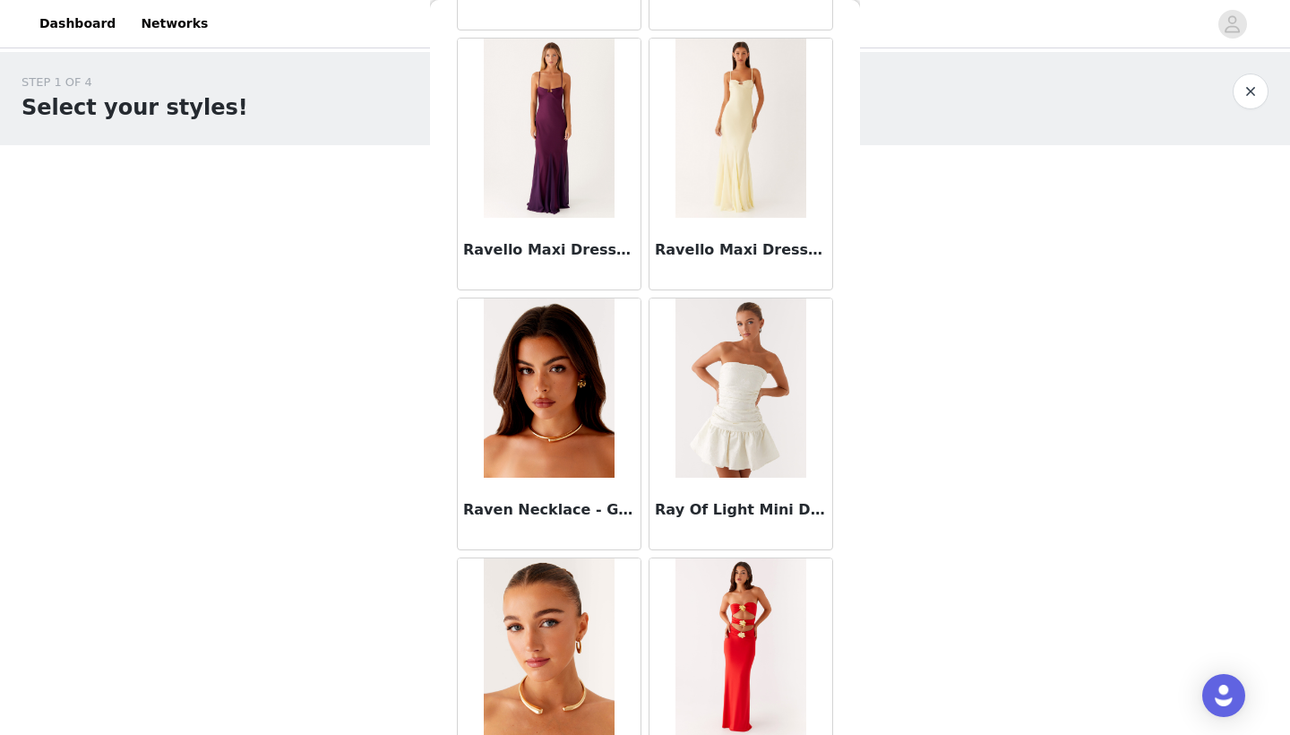
scroll to position [92674, 0]
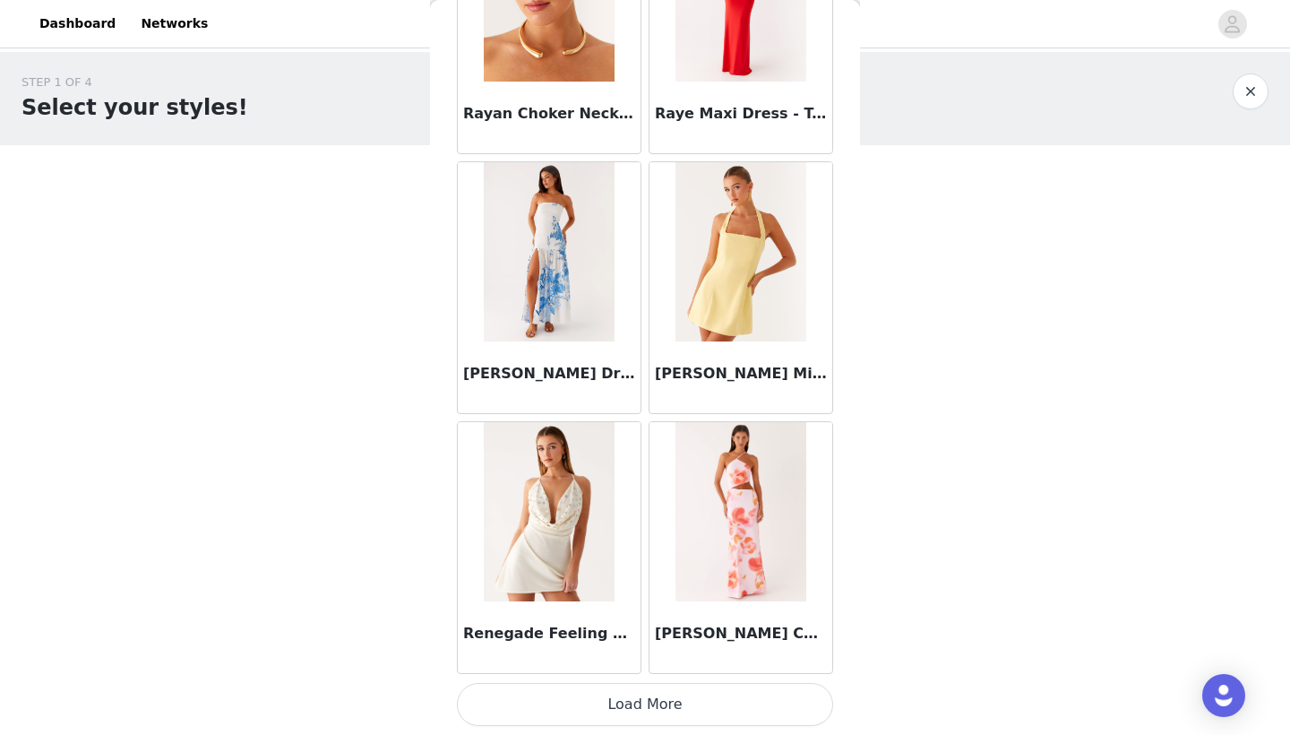
click at [644, 690] on button "Load More" at bounding box center [645, 704] width 376 height 43
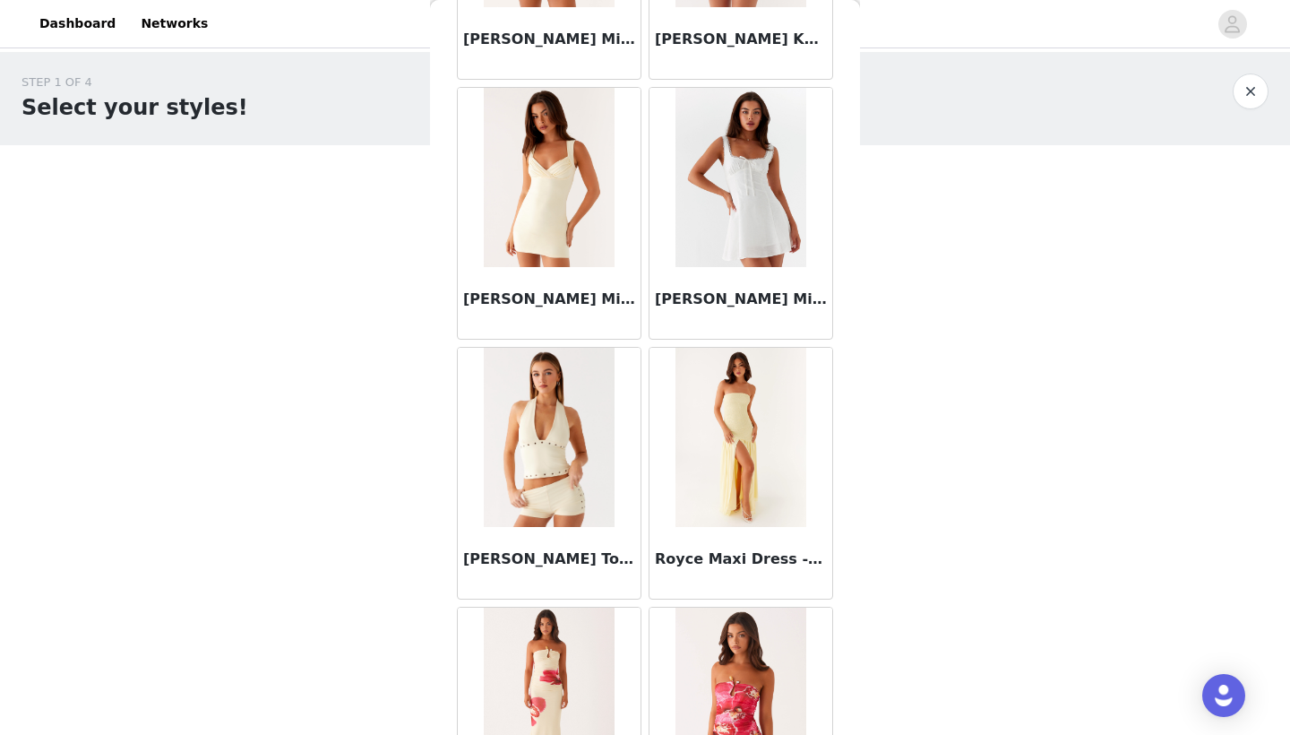
scroll to position [95534, 0]
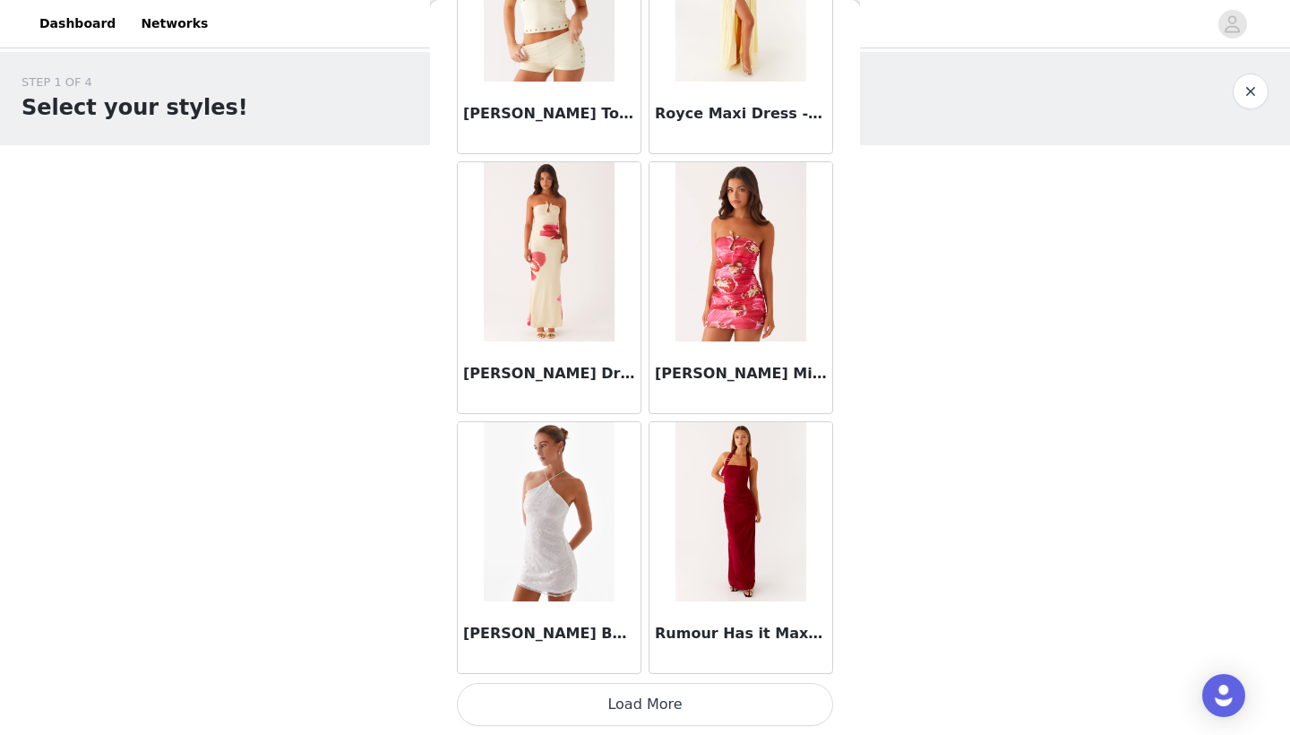
click at [644, 706] on button "Load More" at bounding box center [645, 704] width 376 height 43
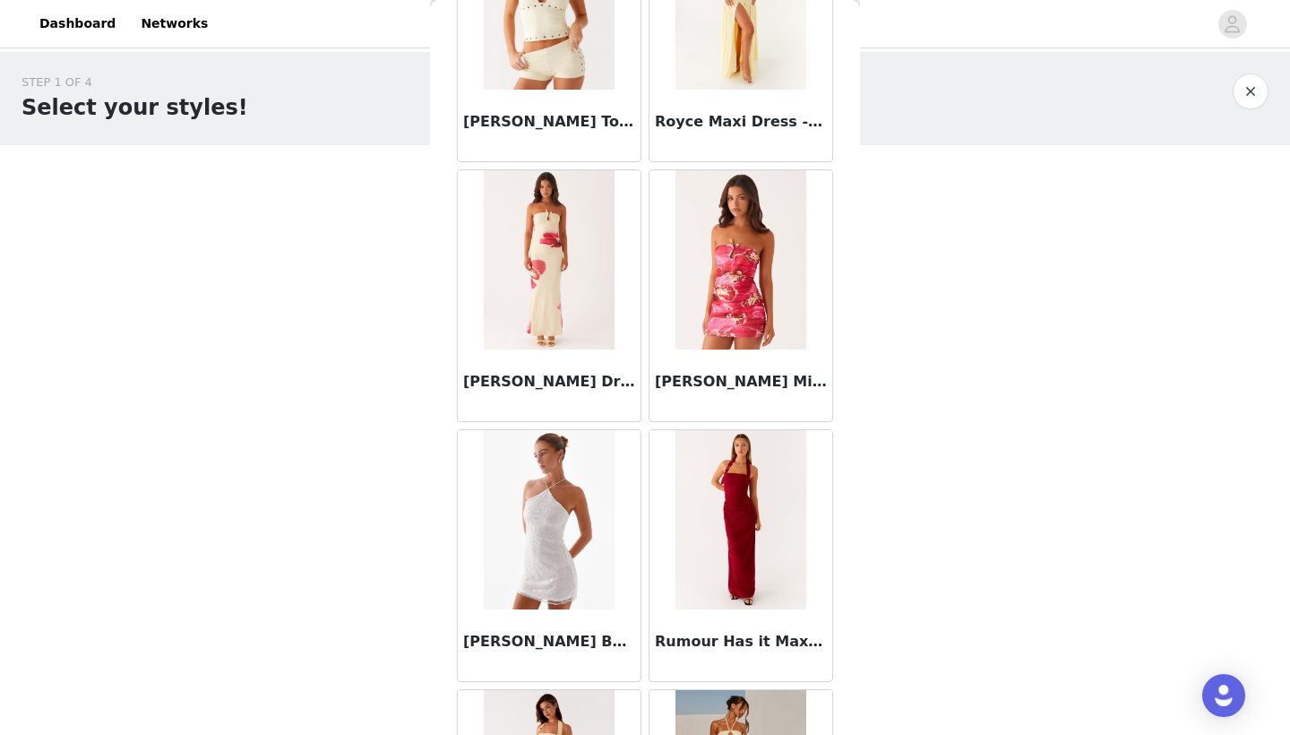
scroll to position [0, 0]
